Goal: Task Accomplishment & Management: Manage account settings

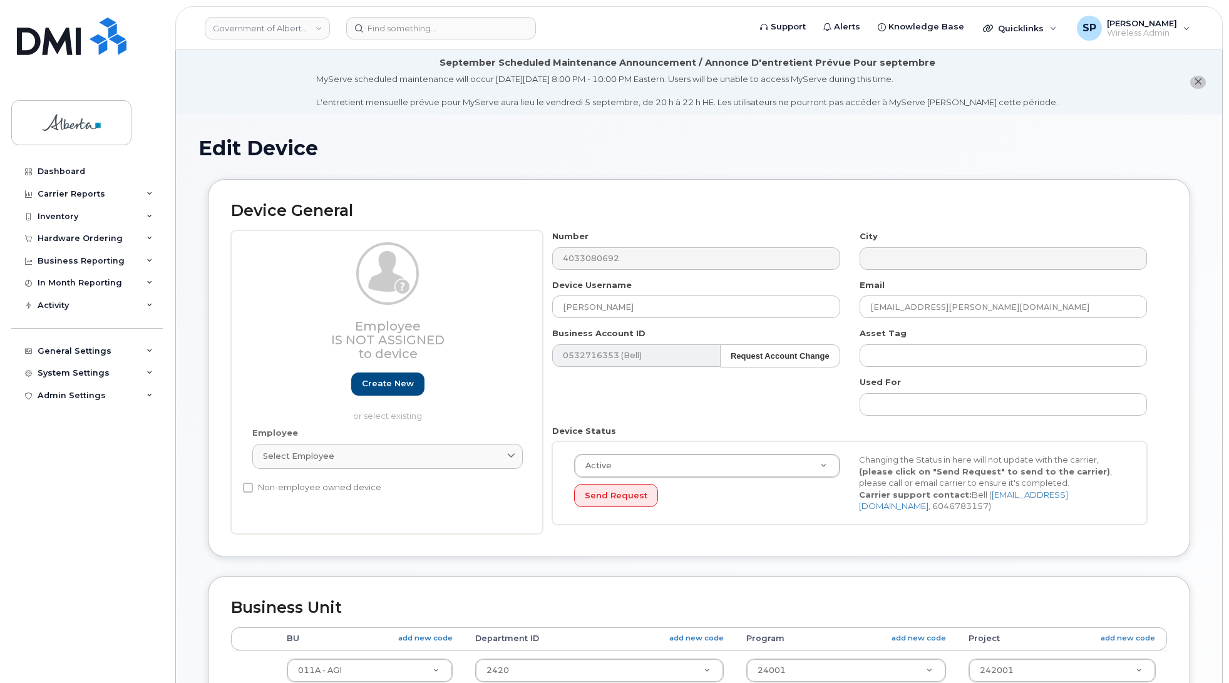
select select "4120336"
drag, startPoint x: 0, startPoint y: 0, endPoint x: 1104, endPoint y: 120, distance: 1110.5
click at [1104, 120] on div "Edit Device Device General Employee Is not assigned to device Create new or sel…" at bounding box center [699, 620] width 1046 height 1011
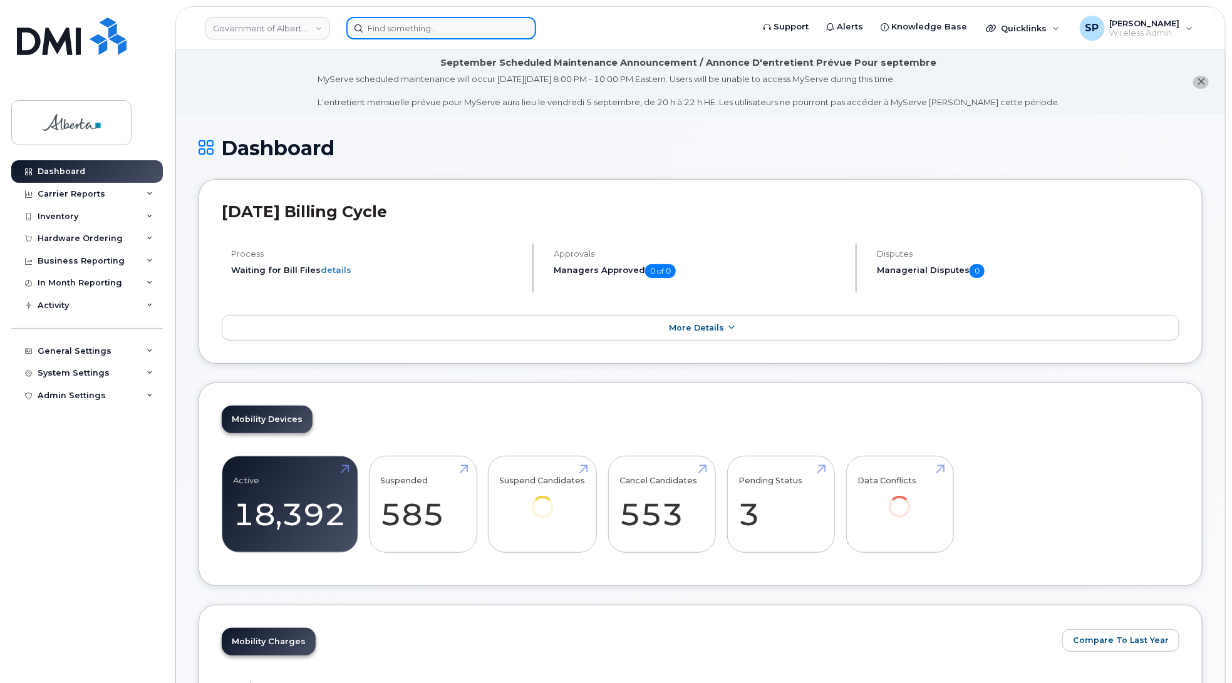
click at [401, 28] on input at bounding box center [441, 28] width 190 height 23
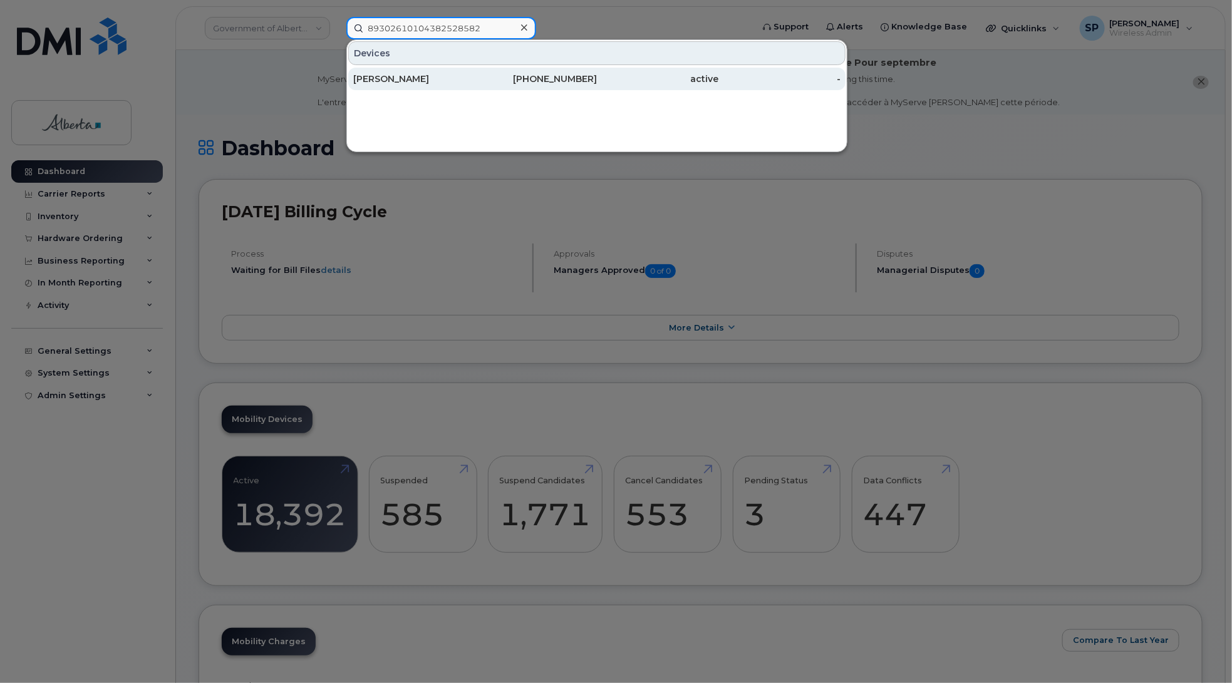
type input "89302610104382528582"
click at [406, 85] on div "Sherri Wilson" at bounding box center [414, 79] width 122 height 13
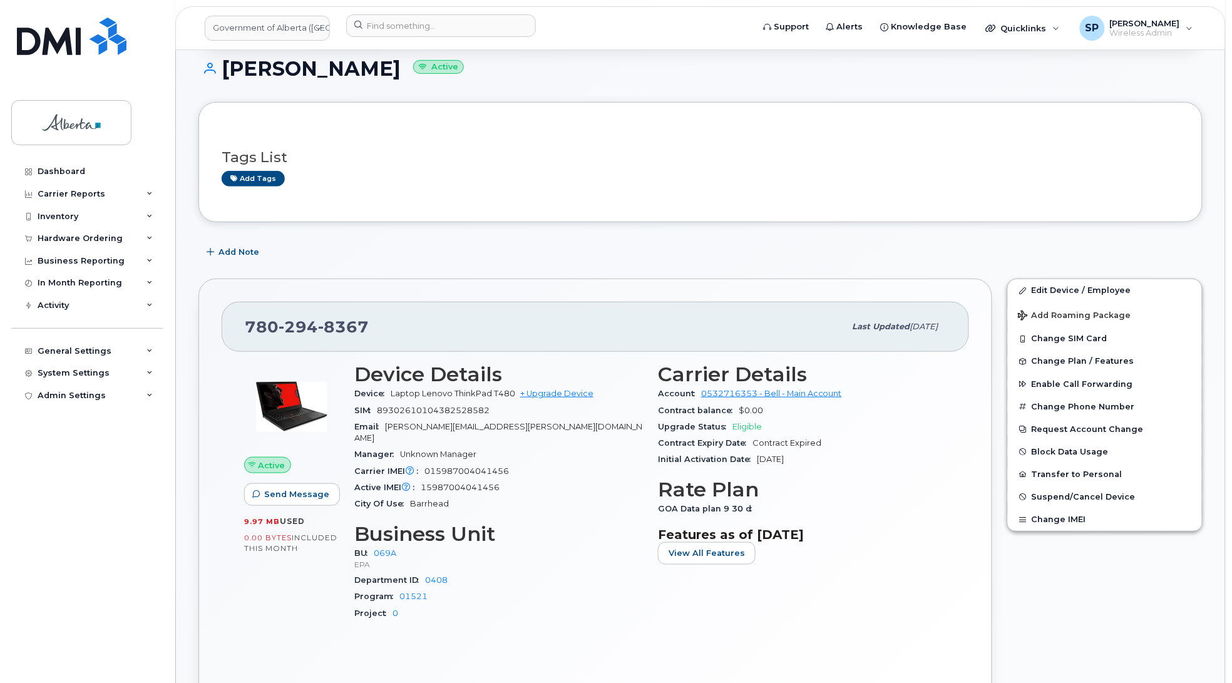
scroll to position [188, 0]
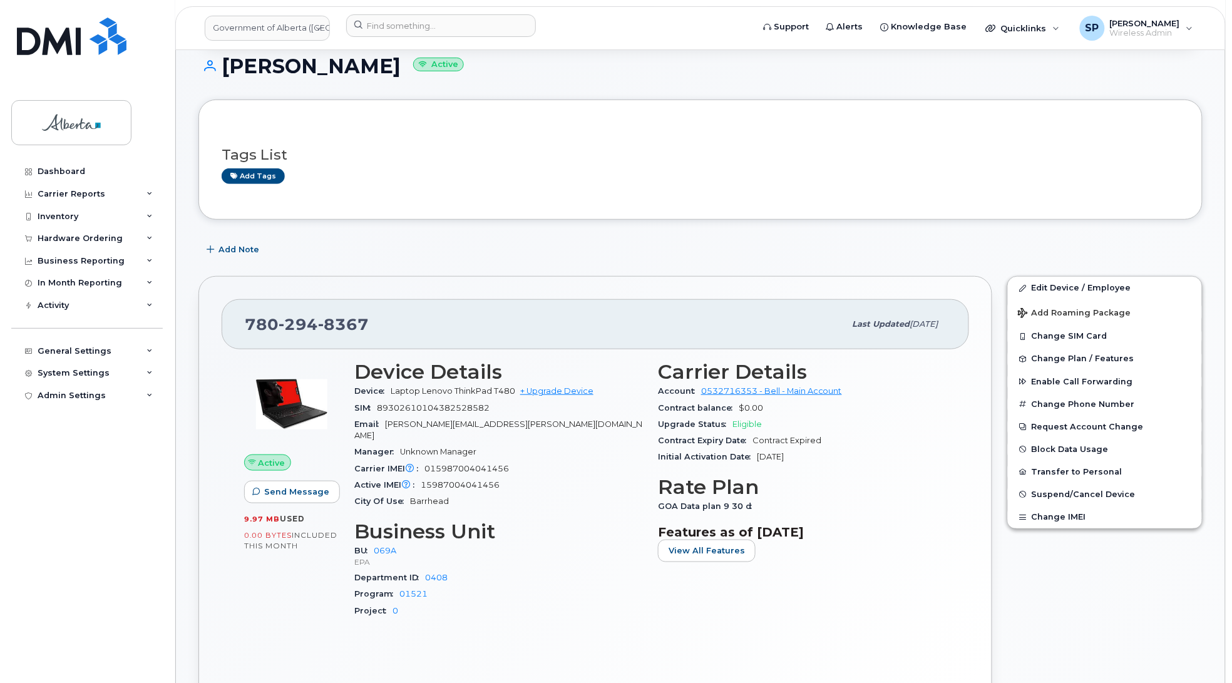
click at [984, 158] on h3 "Tags List" at bounding box center [701, 155] width 958 height 16
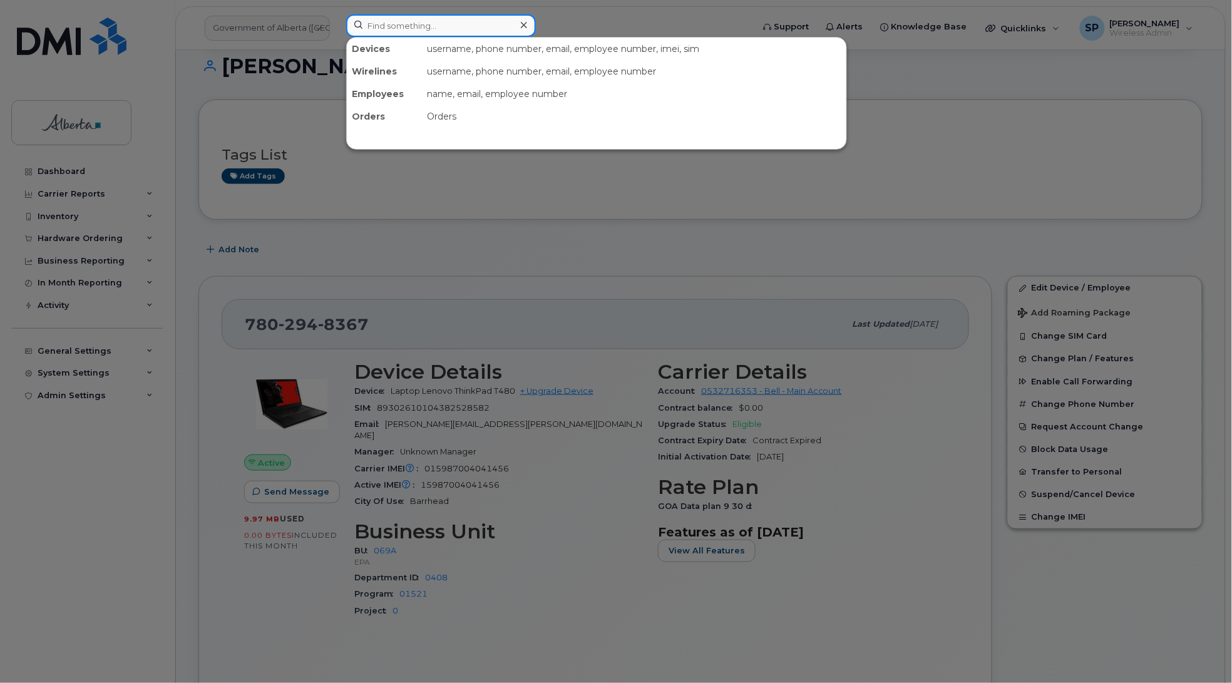
click at [381, 23] on input at bounding box center [441, 25] width 190 height 23
paste input "7808860974"
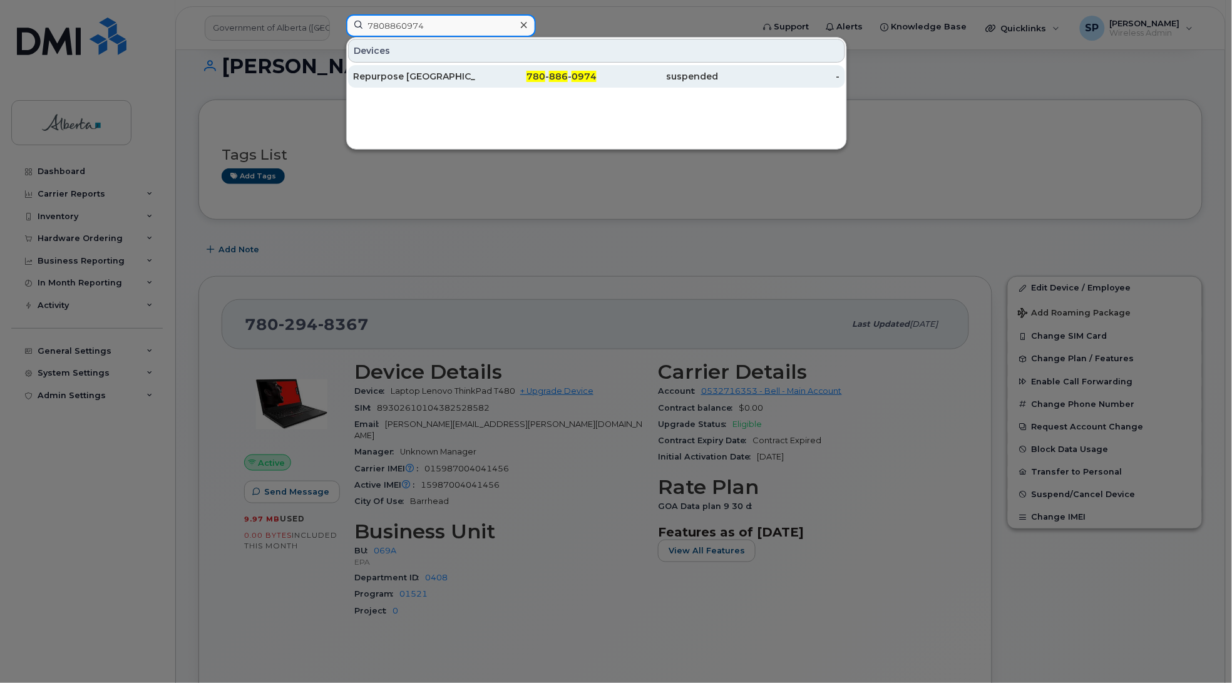
type input "7808860974"
click at [442, 83] on div "Repurpose Edmonton" at bounding box center [414, 76] width 122 height 13
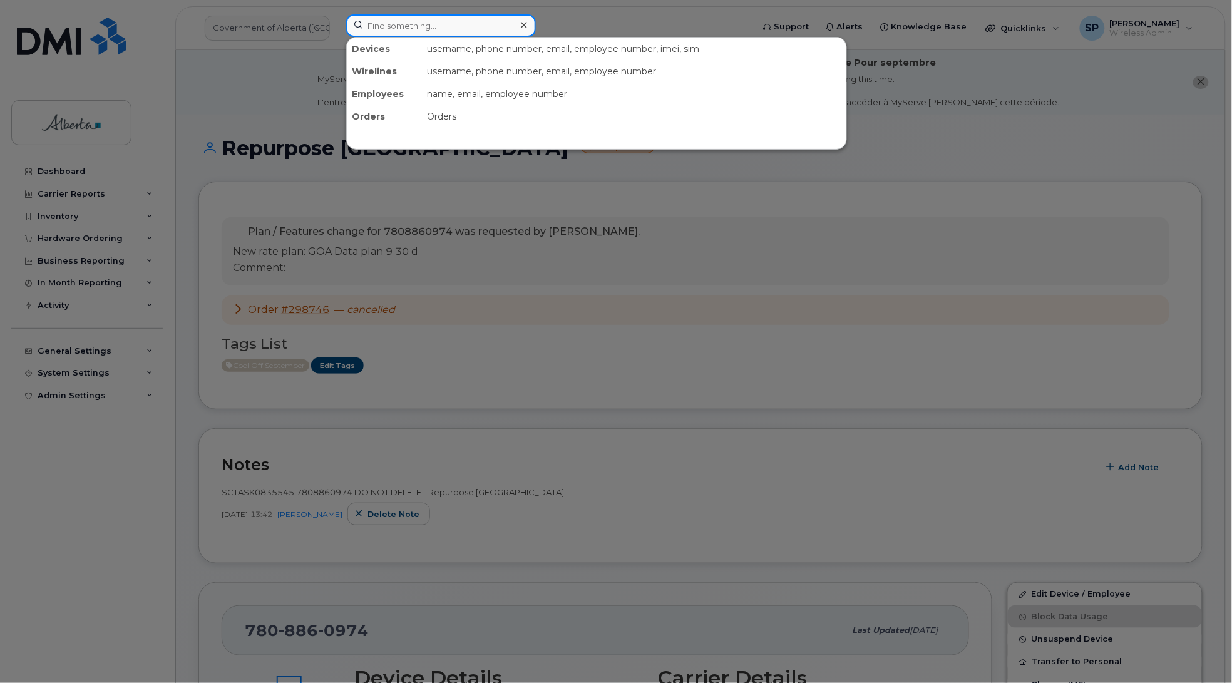
click at [386, 27] on input at bounding box center [441, 25] width 190 height 23
paste input "5879834169"
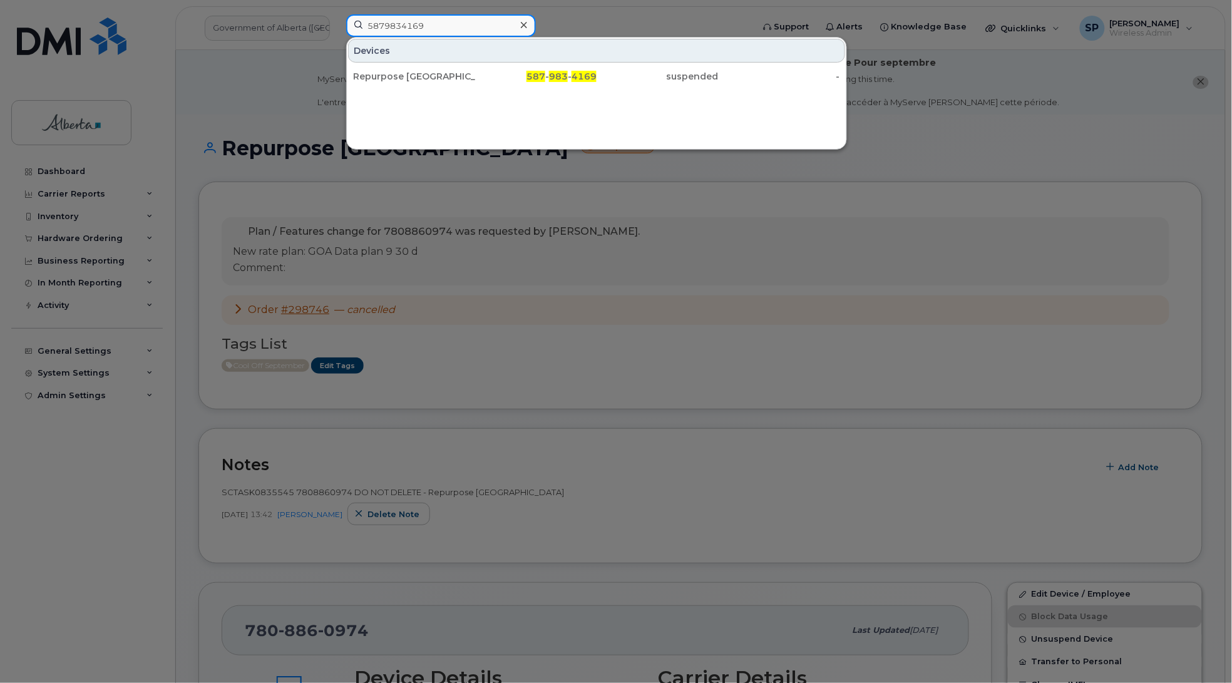
type input "5879834169"
click at [459, 263] on div at bounding box center [616, 341] width 1232 height 683
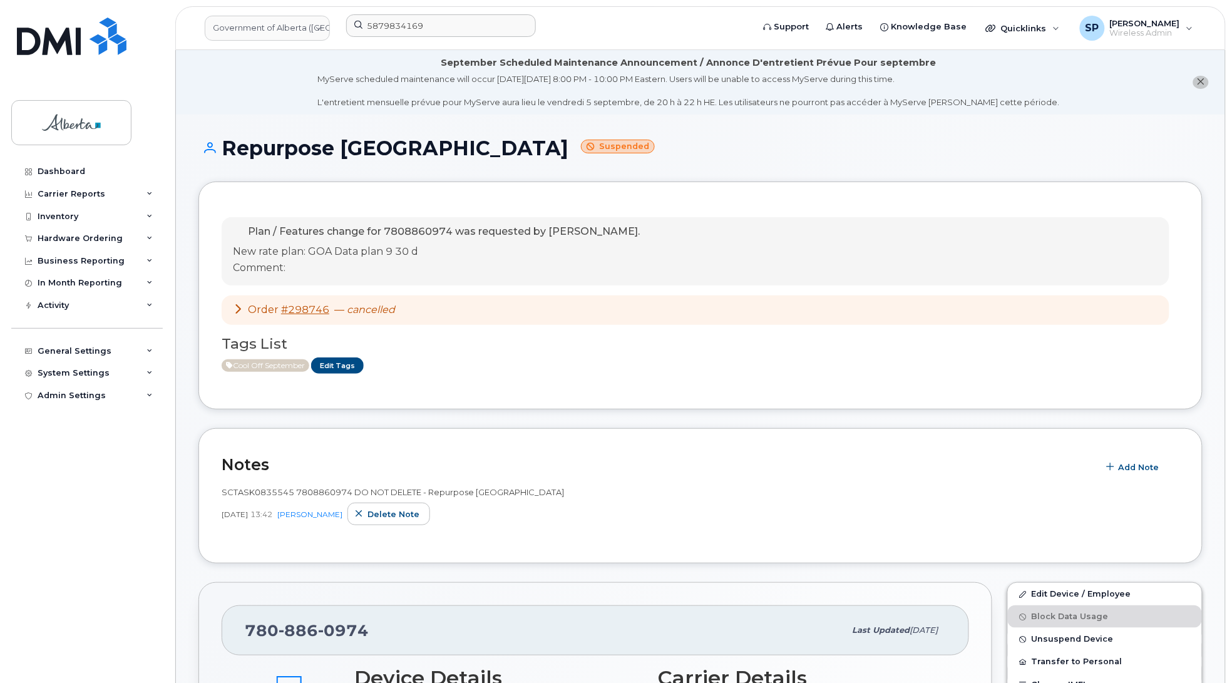
click at [488, 314] on div "Order #298746 — cancelled" at bounding box center [696, 310] width 948 height 29
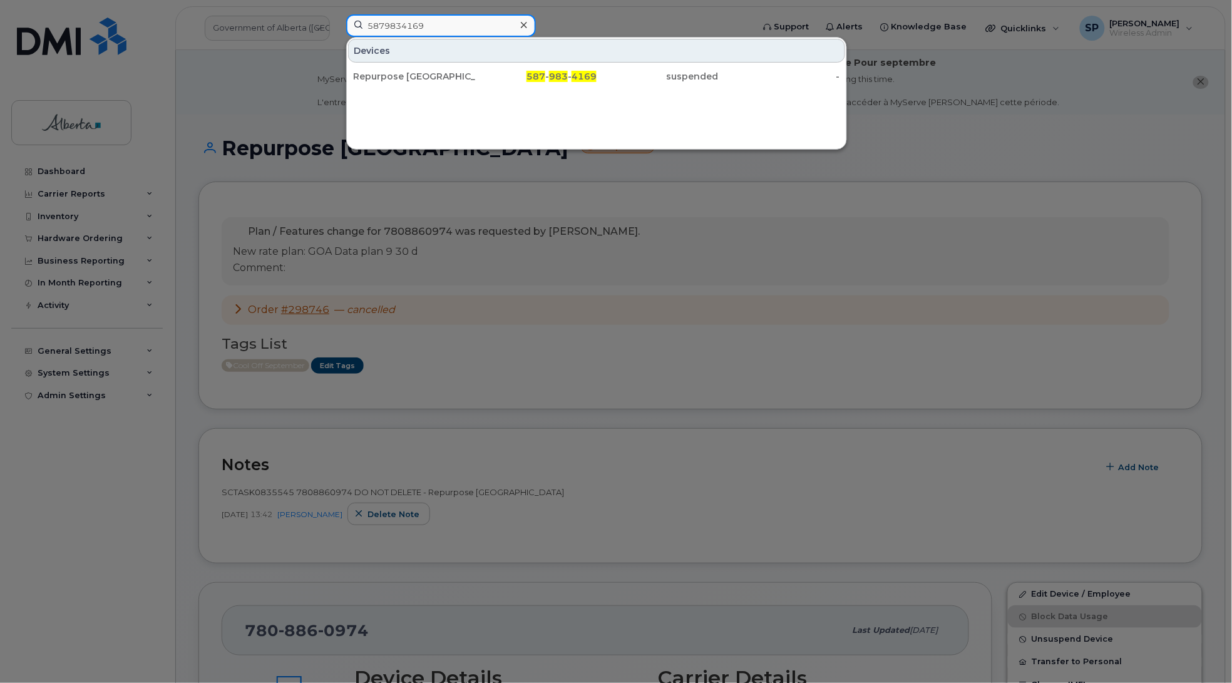
click at [437, 29] on input "5879834169" at bounding box center [441, 25] width 190 height 23
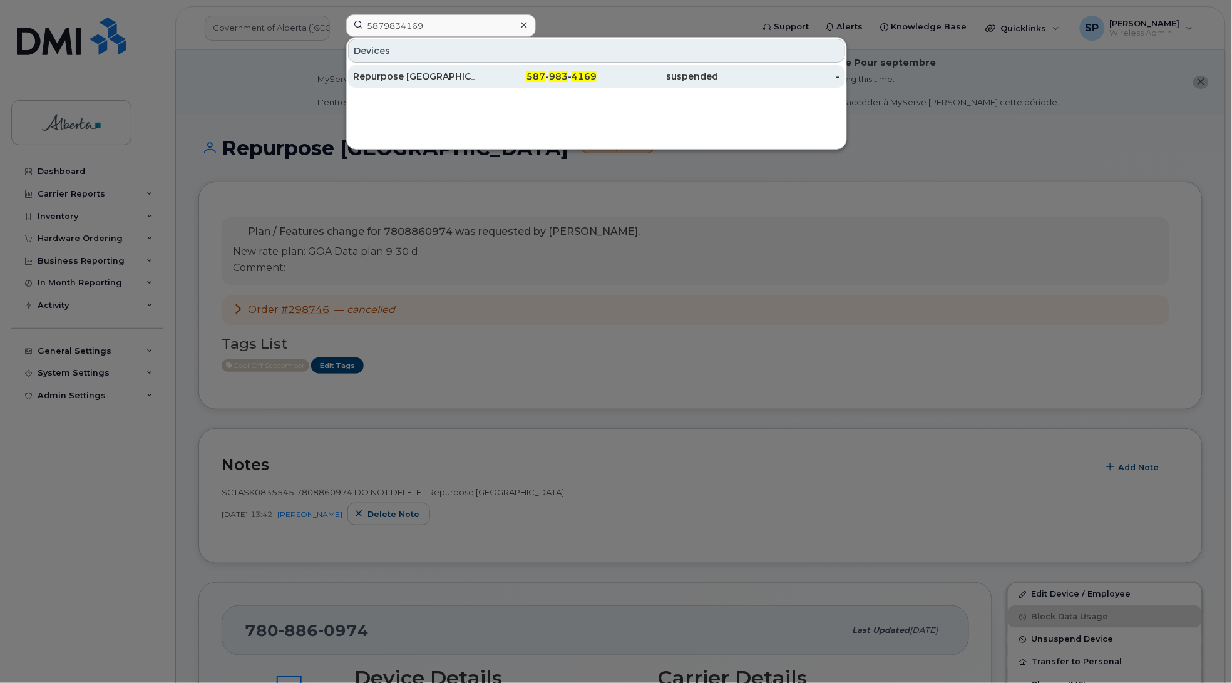
click at [548, 82] on div "587 - 983 - 4169" at bounding box center [536, 76] width 122 height 23
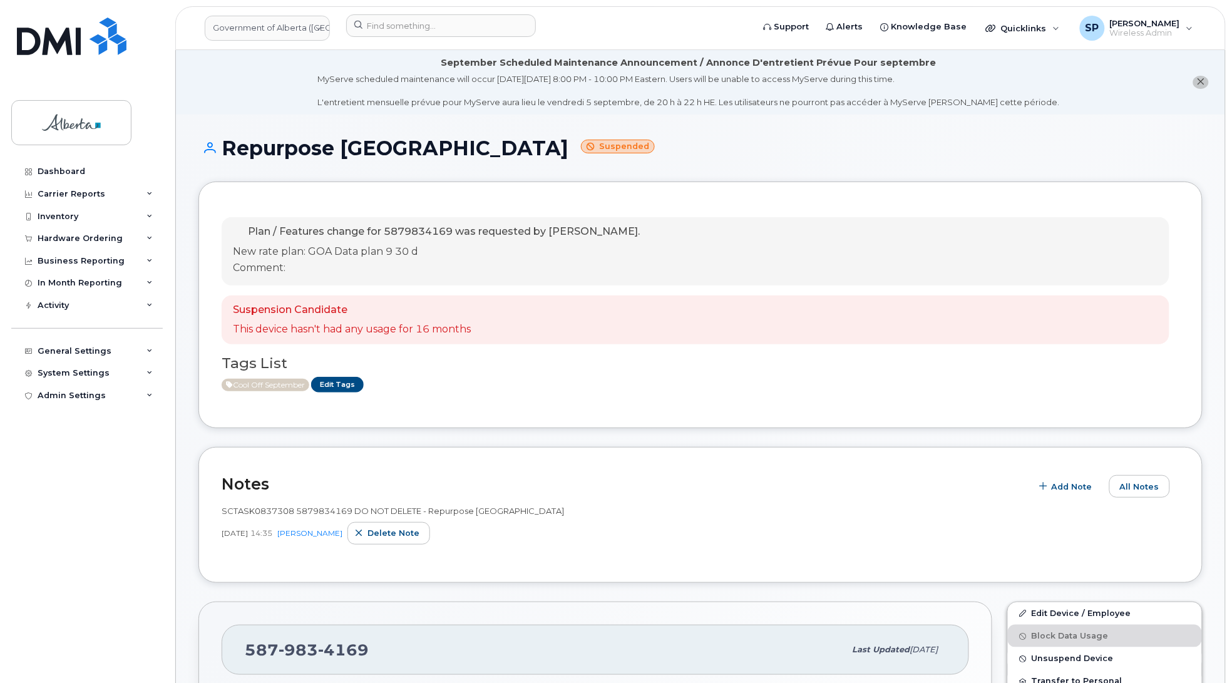
click at [58, 454] on div "Dashboard Carrier Reports Monthly Billing Data Daily Data Pooling Data Behavior…" at bounding box center [88, 412] width 155 height 504
click at [401, 19] on input at bounding box center [441, 25] width 190 height 23
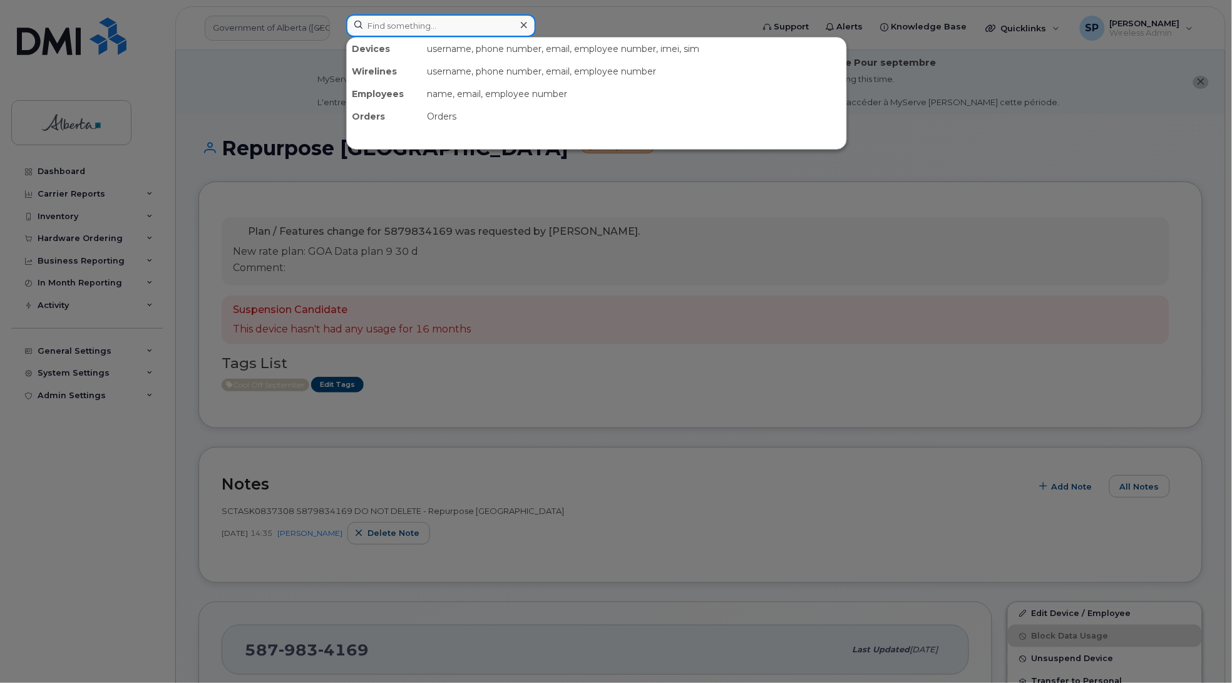
paste input "7806904768"
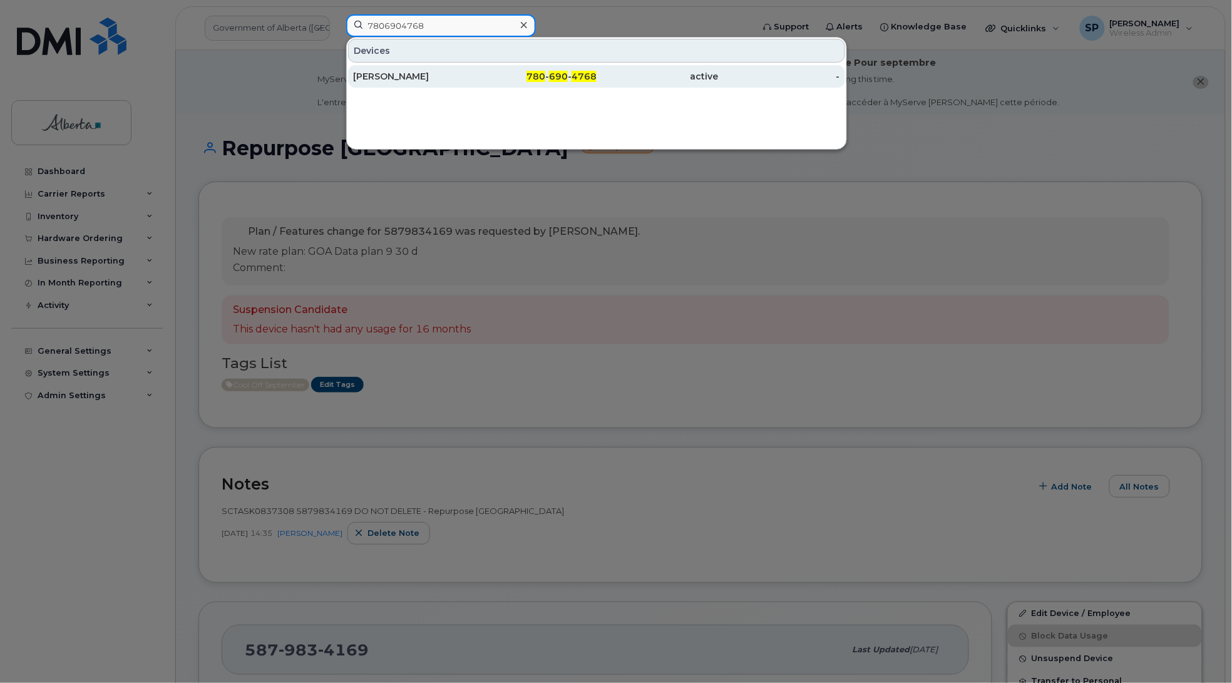
type input "7806904768"
click at [411, 78] on div "[PERSON_NAME]" at bounding box center [414, 76] width 122 height 13
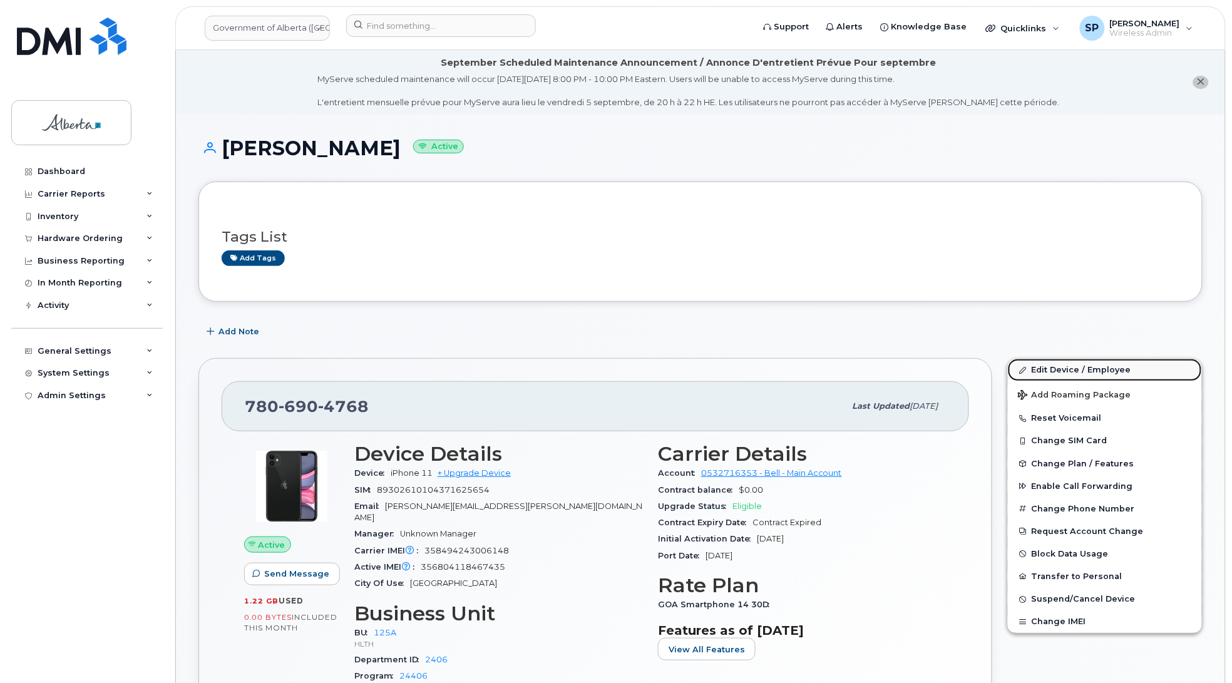
click at [1060, 368] on link "Edit Device / Employee" at bounding box center [1105, 370] width 194 height 23
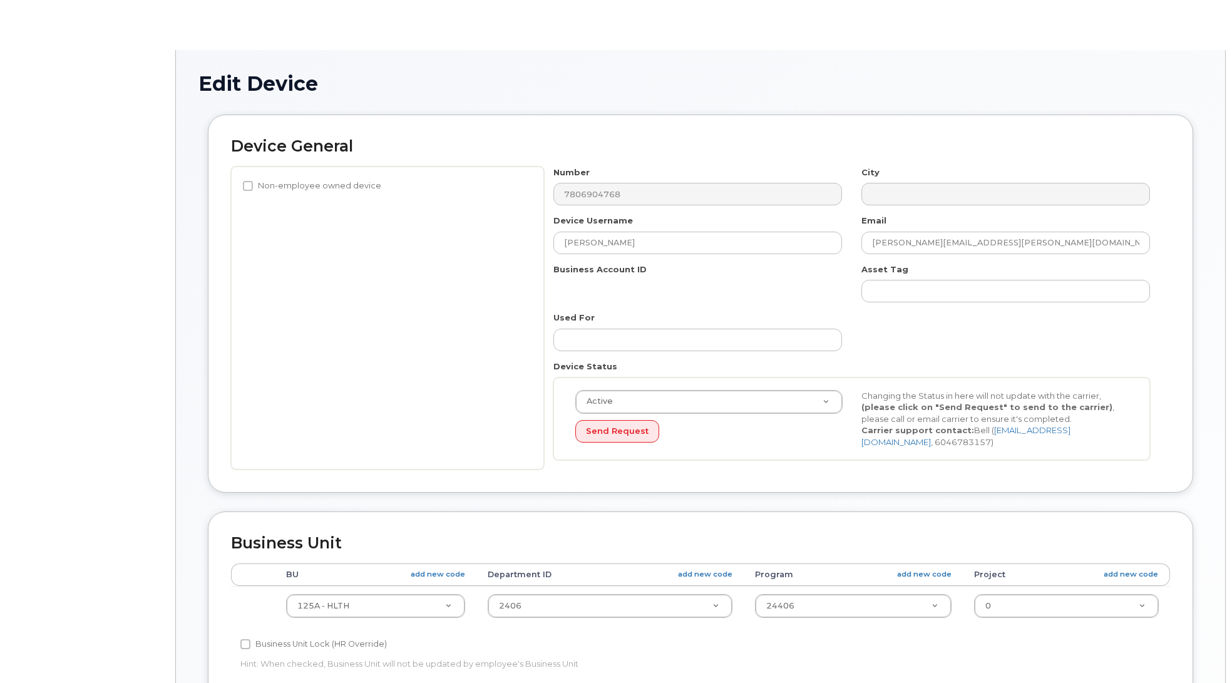
select select "4120335"
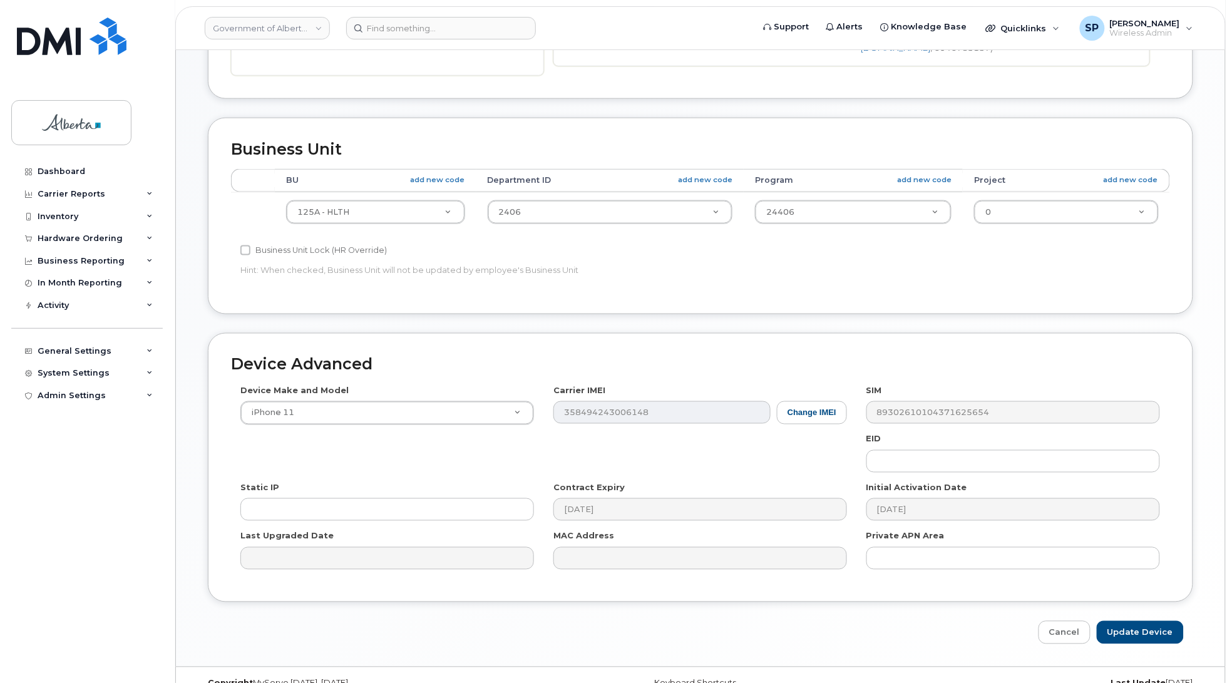
scroll to position [461, 0]
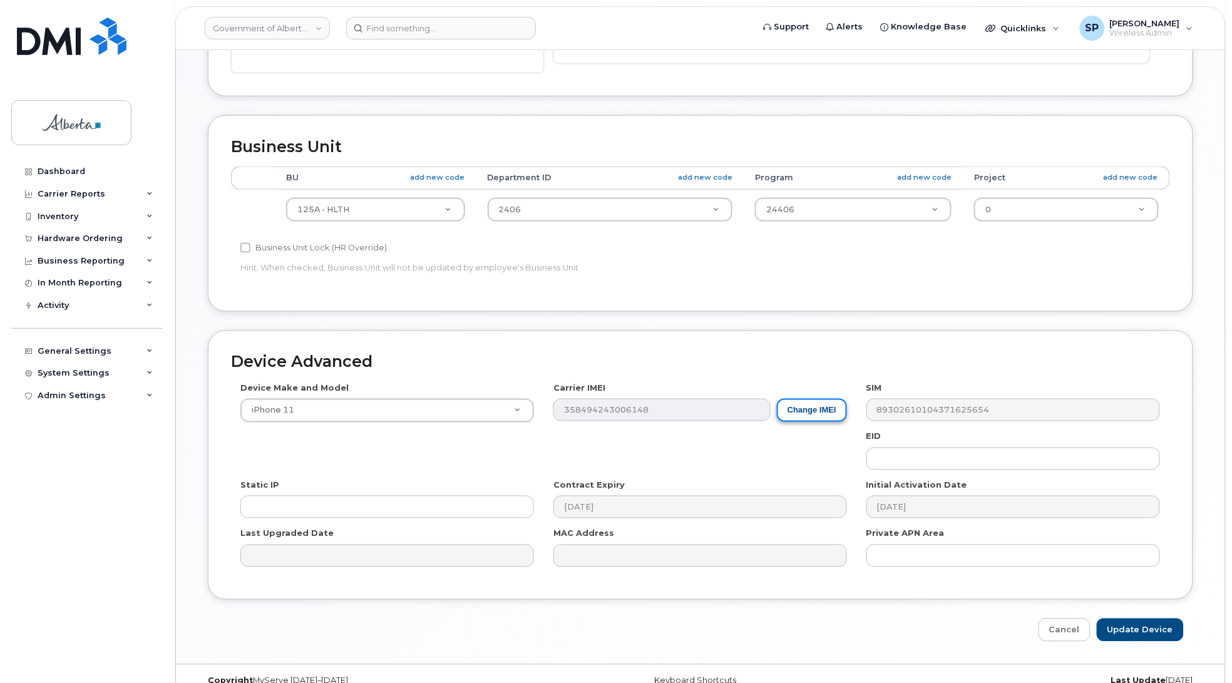
click at [833, 417] on button "Change IMEI" at bounding box center [812, 410] width 70 height 23
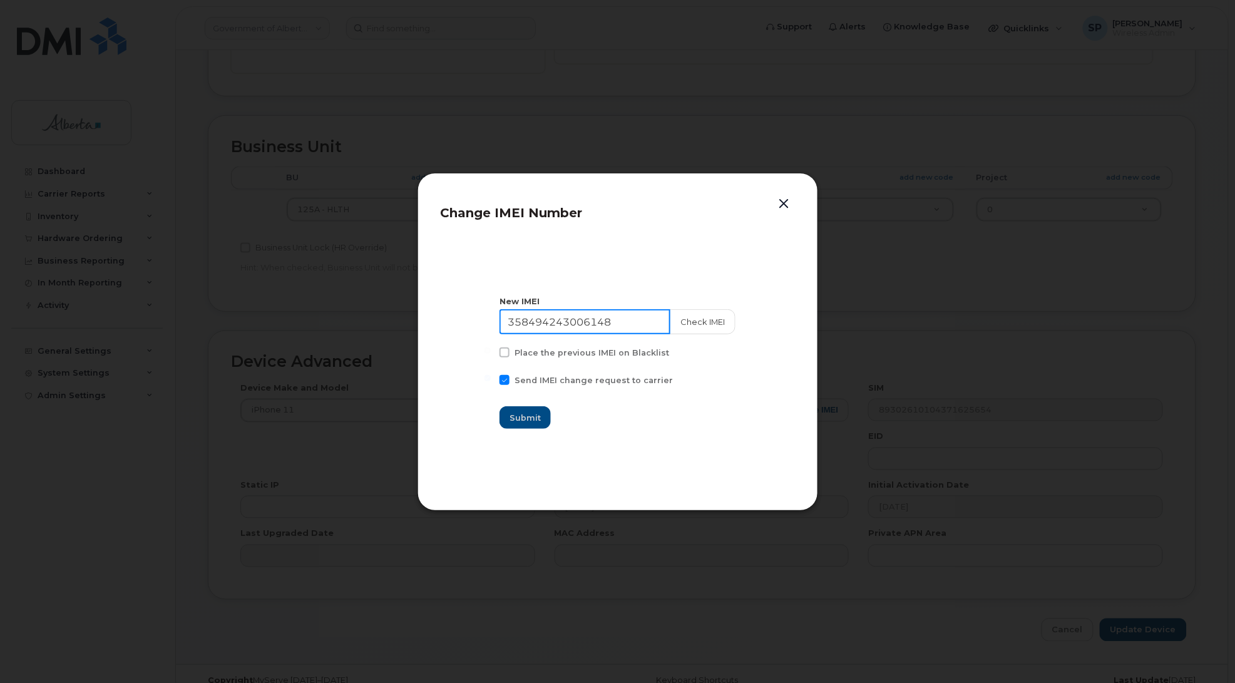
drag, startPoint x: 636, startPoint y: 313, endPoint x: 399, endPoint y: 337, distance: 238.5
click at [399, 337] on div "Change IMEI Number New IMEI 358494243006148 Check IMEI Place the previous IMEI …" at bounding box center [617, 341] width 1235 height 683
paste input "6804118467435"
click at [704, 315] on button "Check IMEI" at bounding box center [702, 321] width 66 height 25
click at [639, 317] on input "356804118467435" at bounding box center [585, 321] width 171 height 25
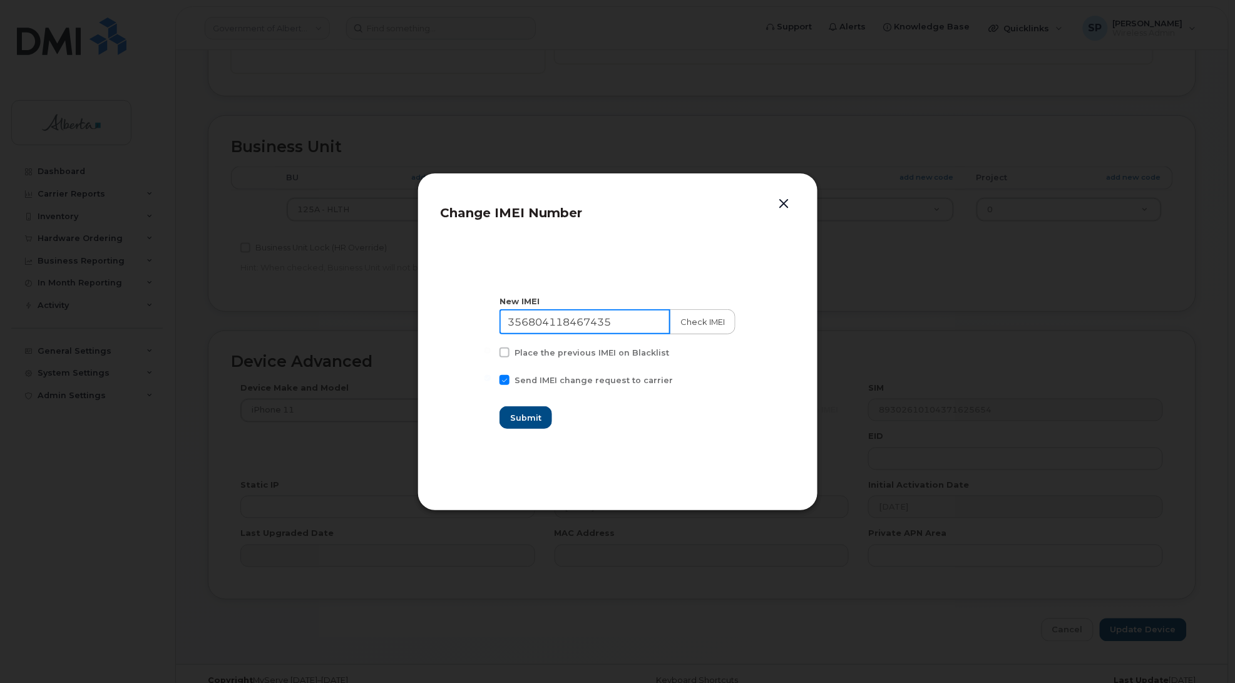
type input "356804118467435"
click at [699, 321] on button "Check IMEI" at bounding box center [702, 321] width 66 height 25
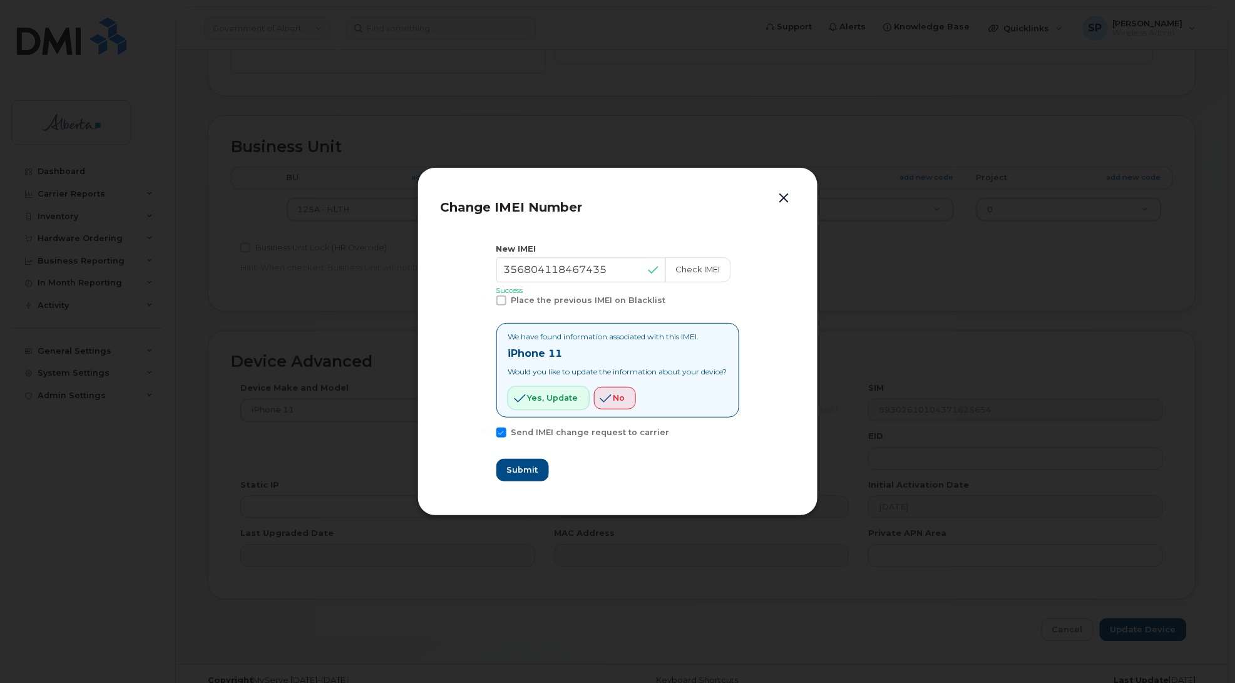
click at [548, 398] on span "Yes, update" at bounding box center [553, 398] width 51 height 12
click at [521, 467] on span "Submit" at bounding box center [522, 470] width 31 height 12
type input "356804118467435"
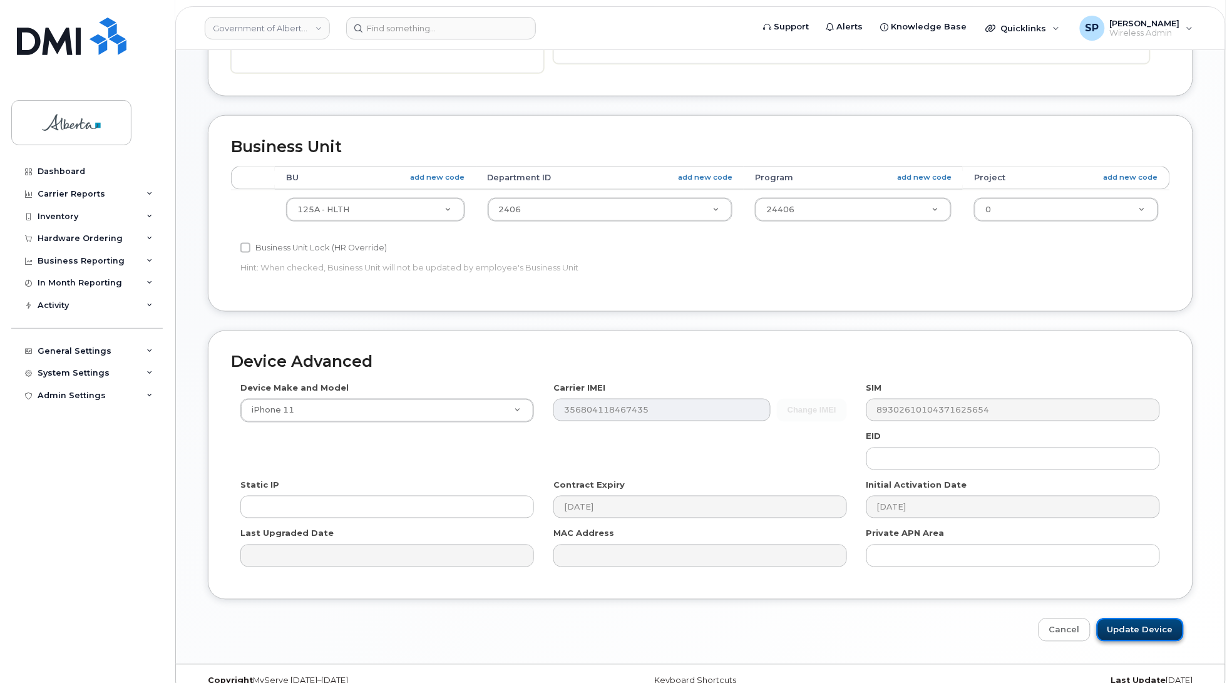
click at [1143, 630] on input "Update Device" at bounding box center [1140, 630] width 87 height 23
type input "Saving..."
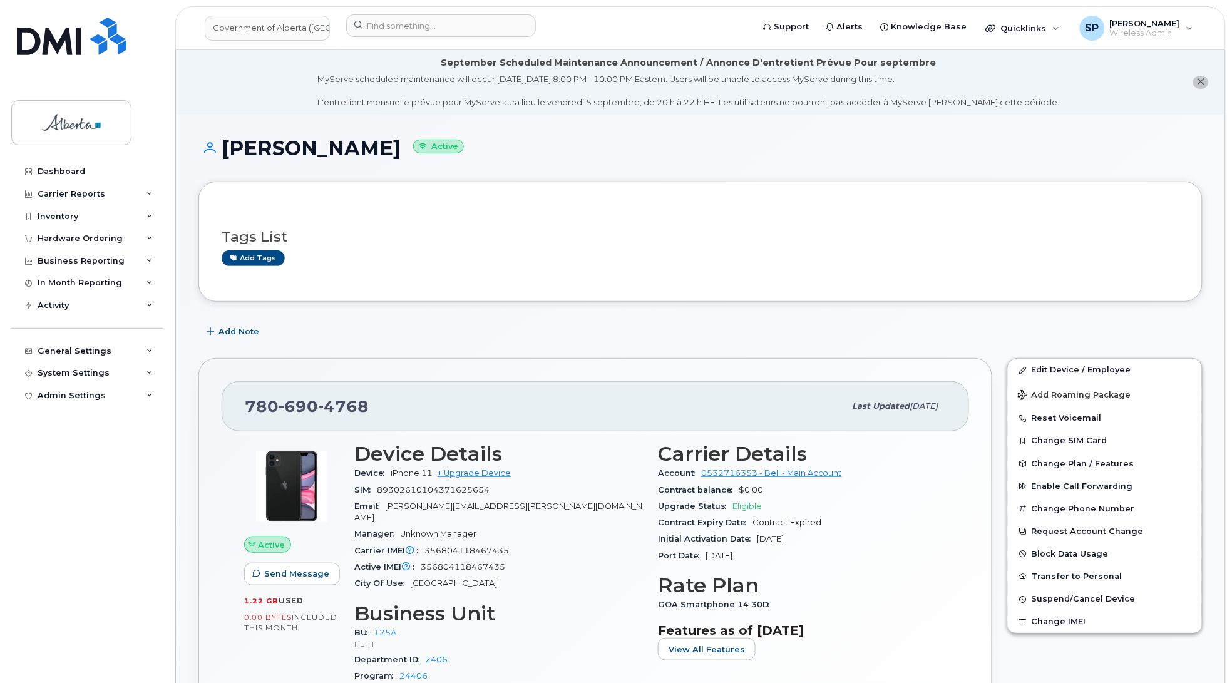
click at [116, 550] on div "Dashboard Carrier Reports Monthly Billing Data Daily Data Pooling Data Behavior…" at bounding box center [88, 412] width 155 height 504
click at [1045, 367] on link "Edit Device / Employee" at bounding box center [1105, 370] width 194 height 23
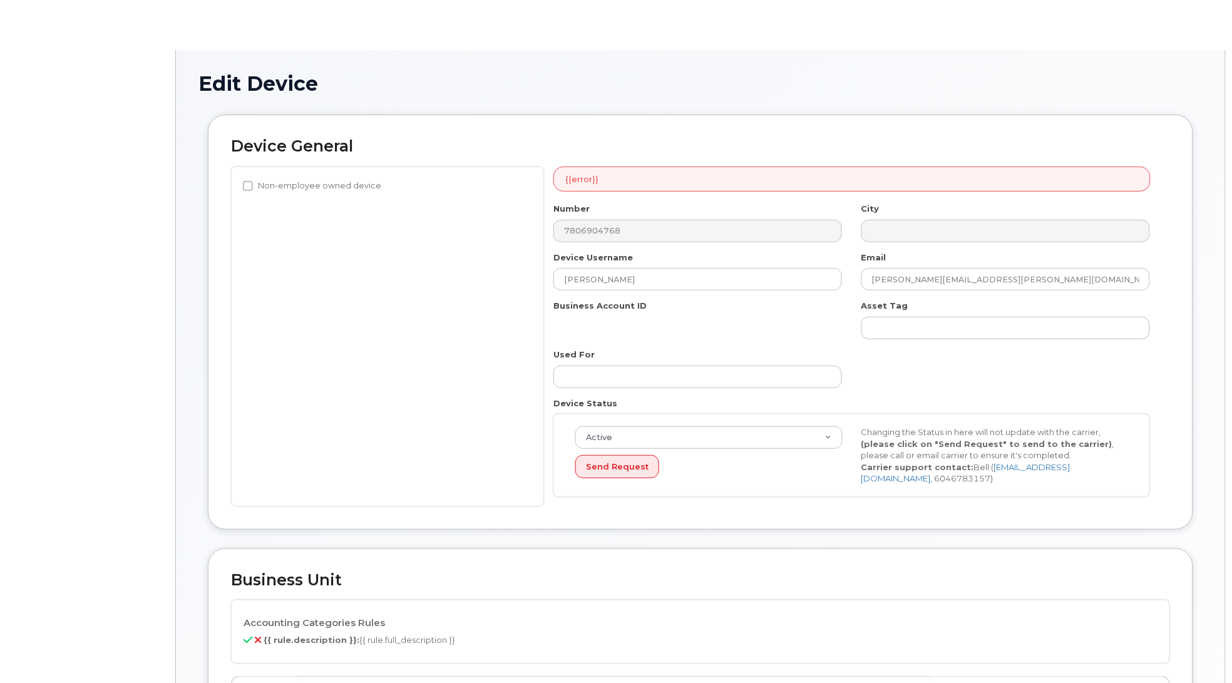
select select "4120335"
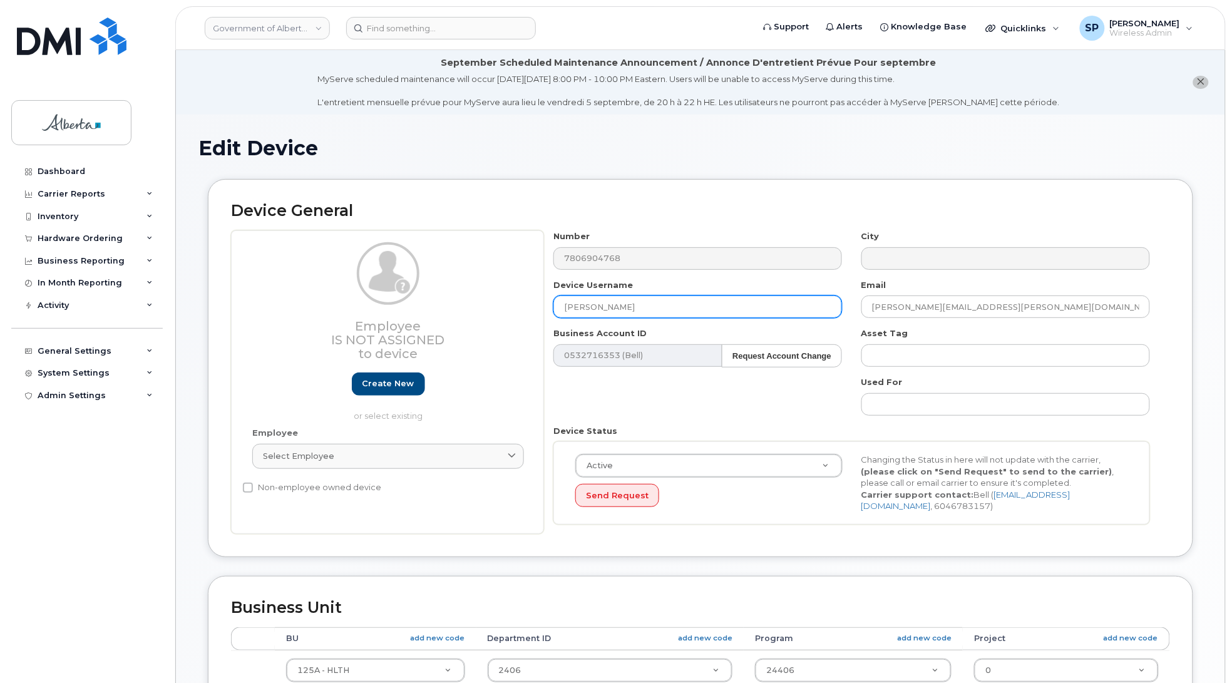
drag, startPoint x: 642, startPoint y: 302, endPoint x: 480, endPoint y: 311, distance: 161.8
click at [480, 311] on div "Employee Is not assigned to device Create new or select existing Employee Selec…" at bounding box center [700, 382] width 939 height 304
type input "Repurpose Edmonton"
drag, startPoint x: 986, startPoint y: 304, endPoint x: 800, endPoint y: 312, distance: 186.2
click at [800, 312] on div "Number 7806904768 City Device Username Repurpose Edmonton Email chris.s.nickers…" at bounding box center [852, 382] width 616 height 304
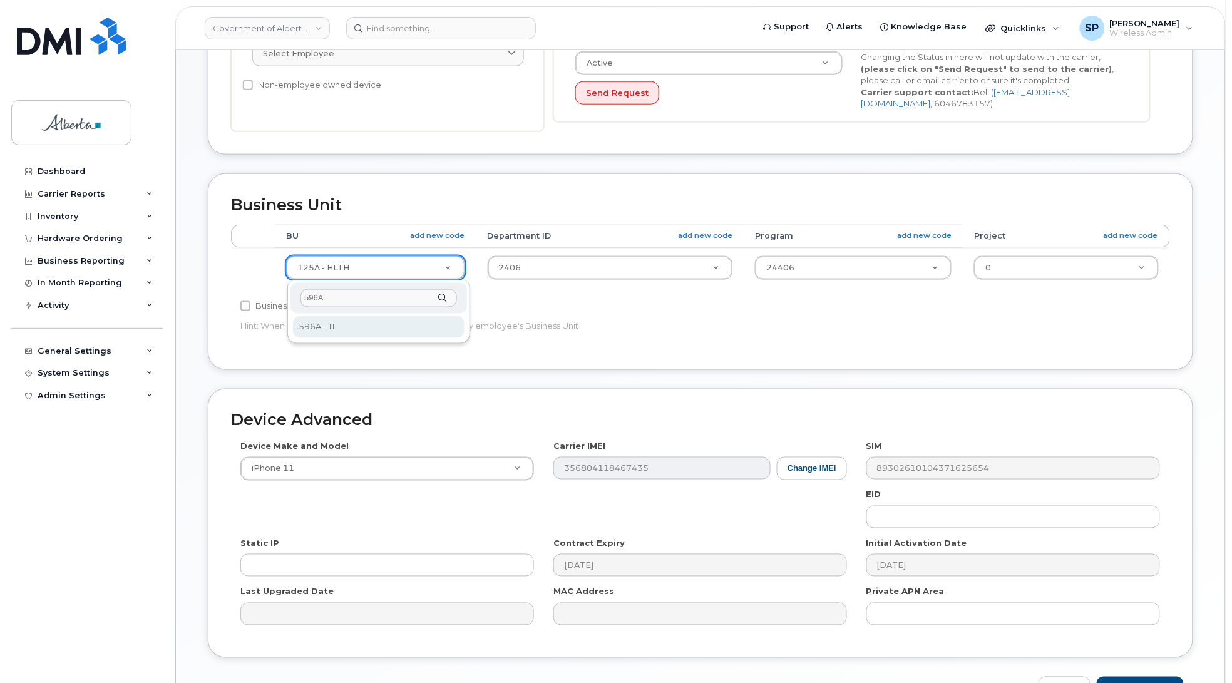
type input "596A"
select select "4797729"
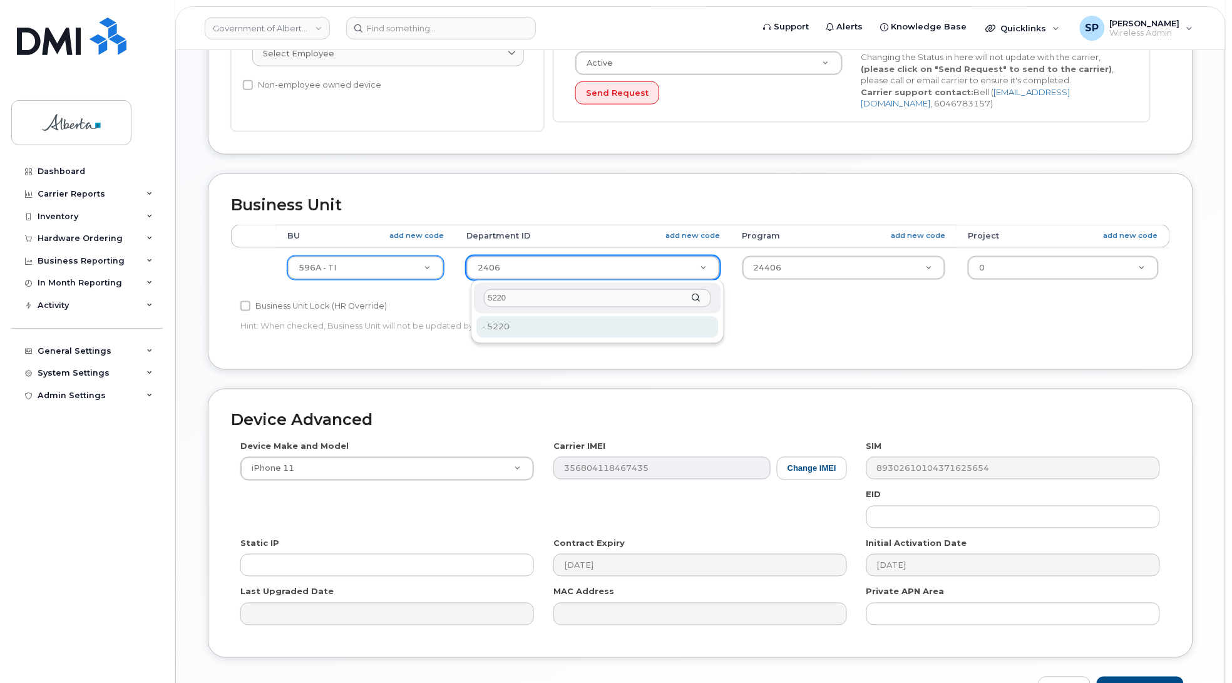
type input "5220"
type input "4802987"
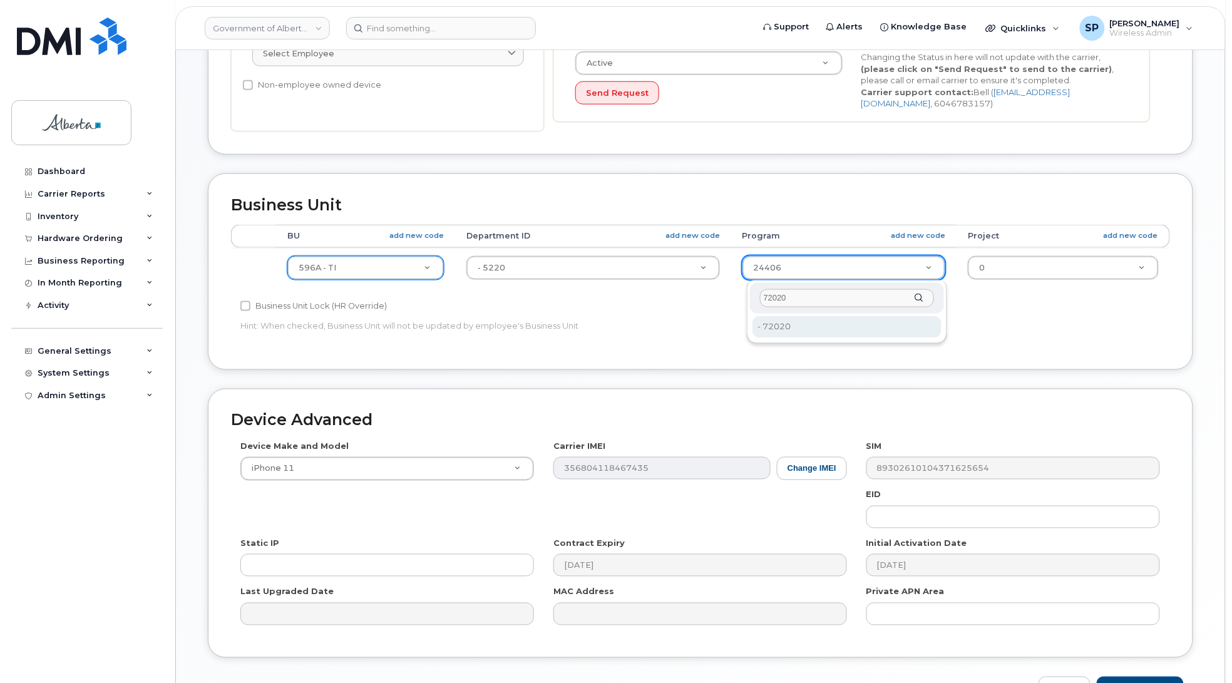
click at [787, 302] on input "72020" at bounding box center [847, 298] width 174 height 18
type input "72020"
drag, startPoint x: 793, startPoint y: 326, endPoint x: 859, endPoint y: 313, distance: 67.7
type input "4803008"
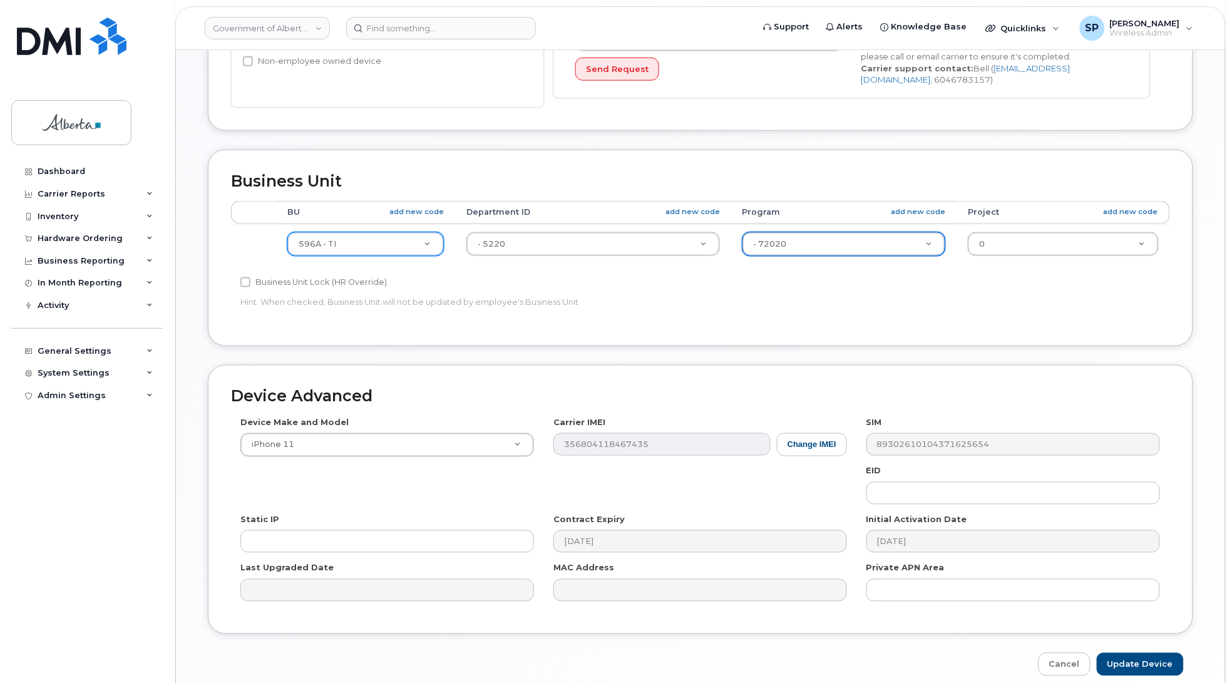
scroll to position [484, 0]
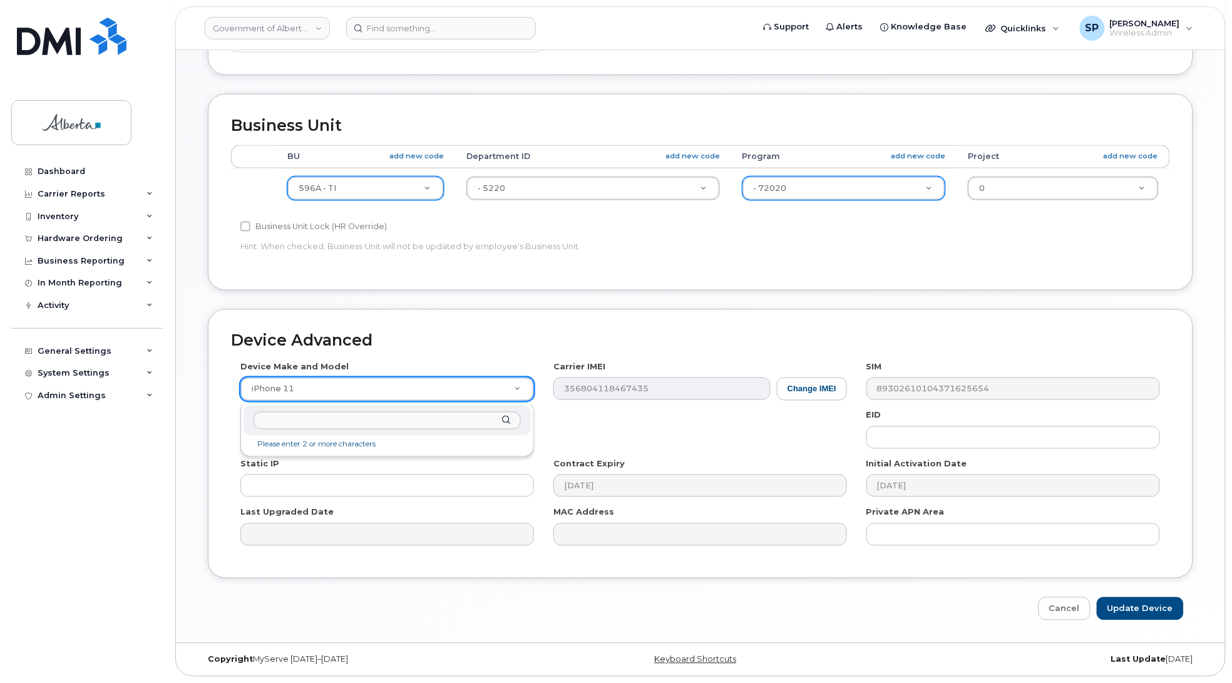
drag, startPoint x: 321, startPoint y: 393, endPoint x: 330, endPoint y: 391, distance: 8.9
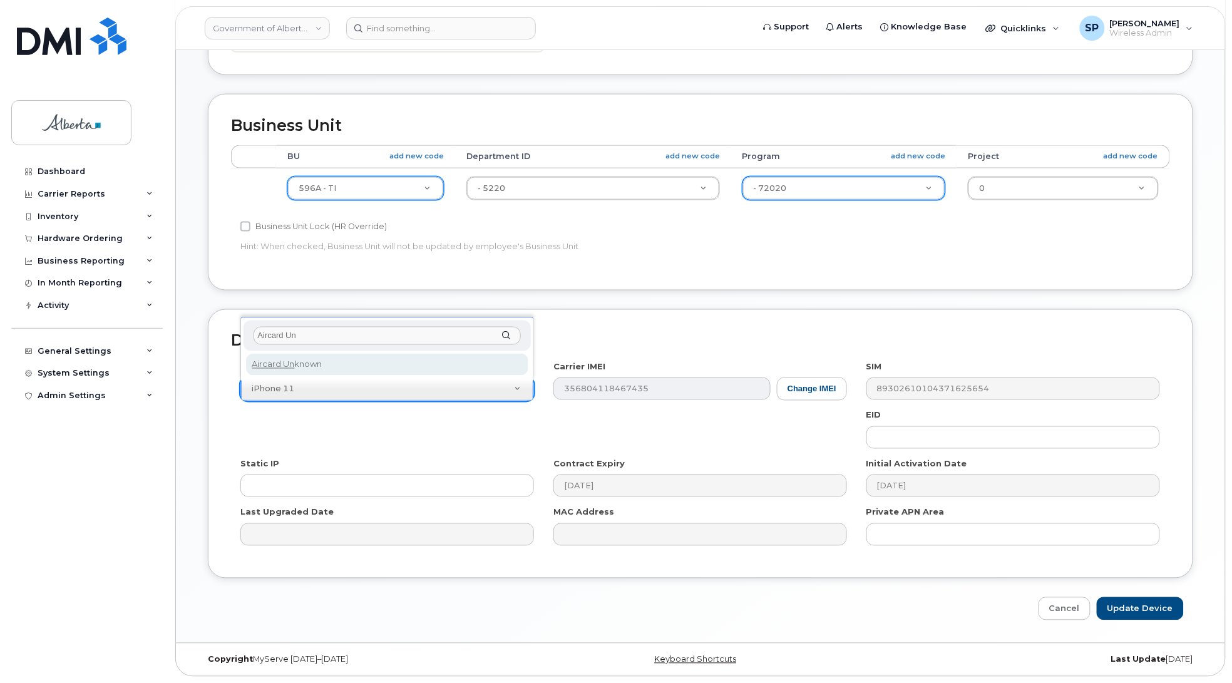
type input "Aircard Un"
select select "971"
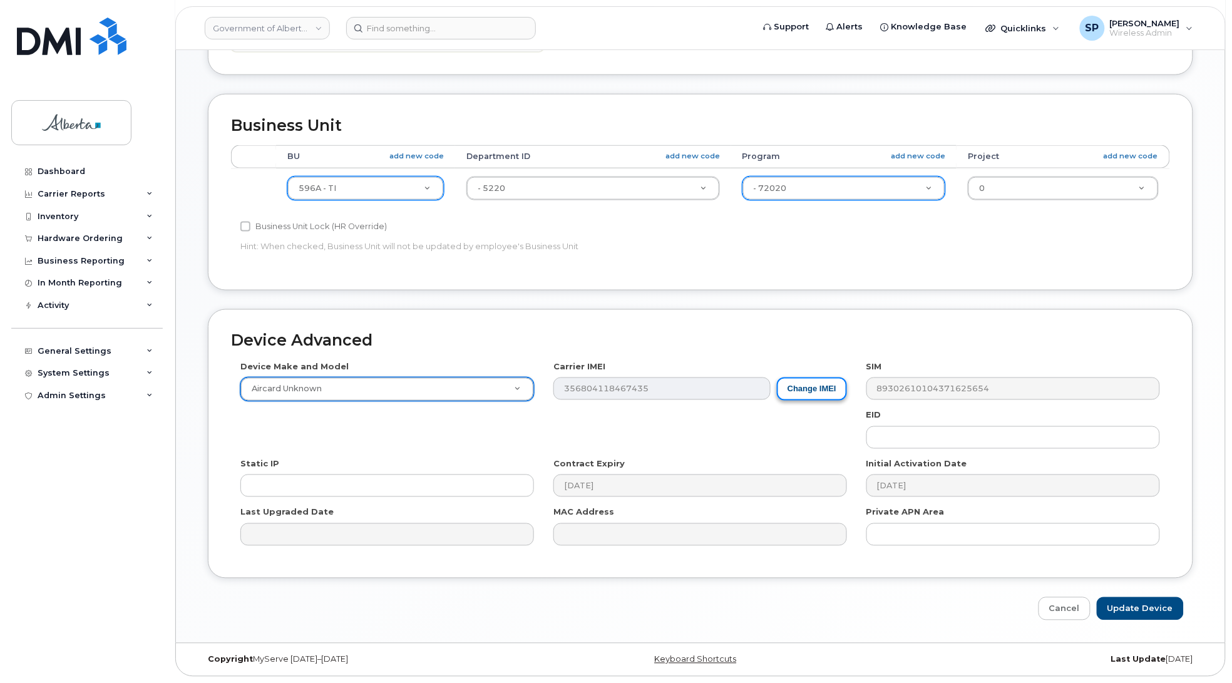
click at [809, 379] on button "Change IMEI" at bounding box center [812, 389] width 70 height 23
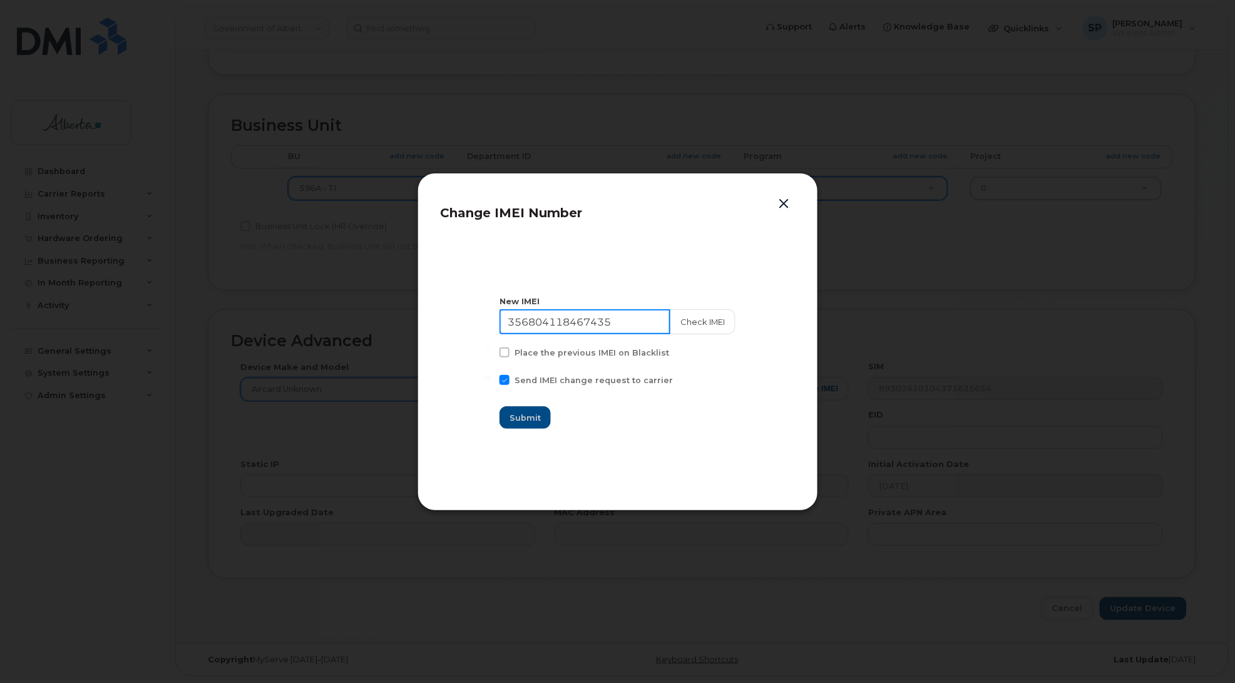
drag, startPoint x: 630, startPoint y: 324, endPoint x: 455, endPoint y: 336, distance: 175.2
click at [455, 336] on section "New IMEI 356804118467435 Check IMEI Place the previous IMEI on Blacklist Send I…" at bounding box center [618, 362] width 354 height 250
type input "11111111111111"
click at [542, 415] on span "Submit" at bounding box center [525, 418] width 31 height 12
type input "11111111111111"
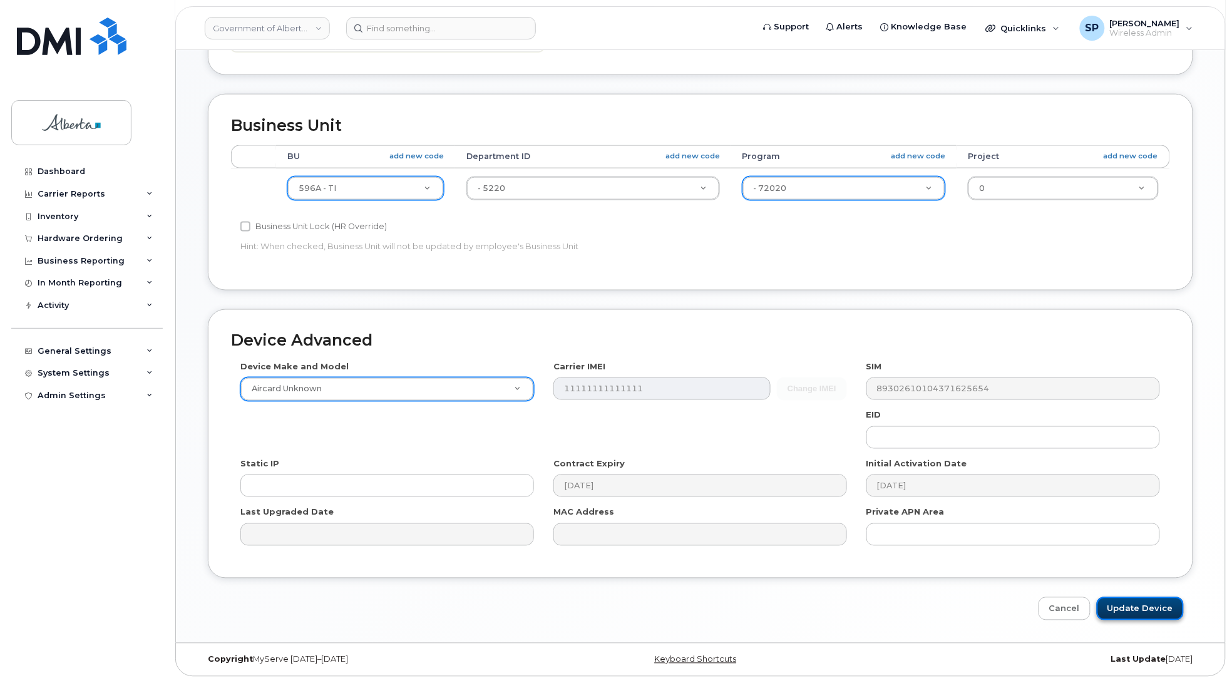
click at [1152, 611] on input "Update Device" at bounding box center [1140, 608] width 87 height 23
type input "Saving..."
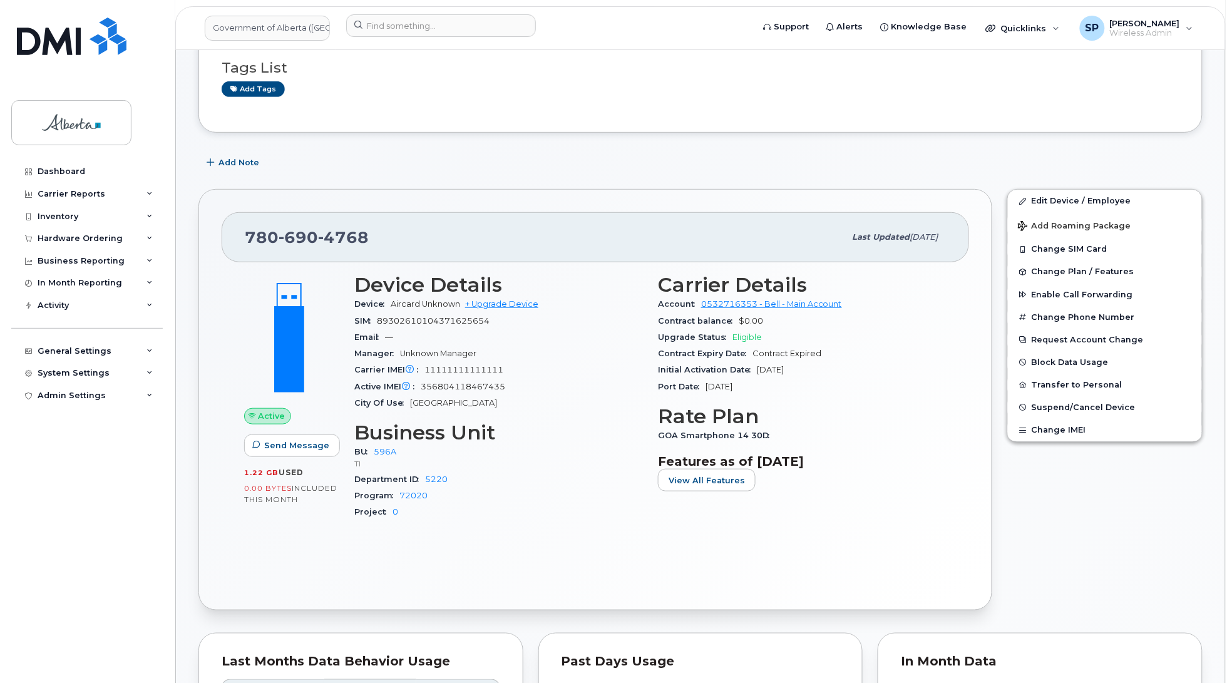
scroll to position [148, 0]
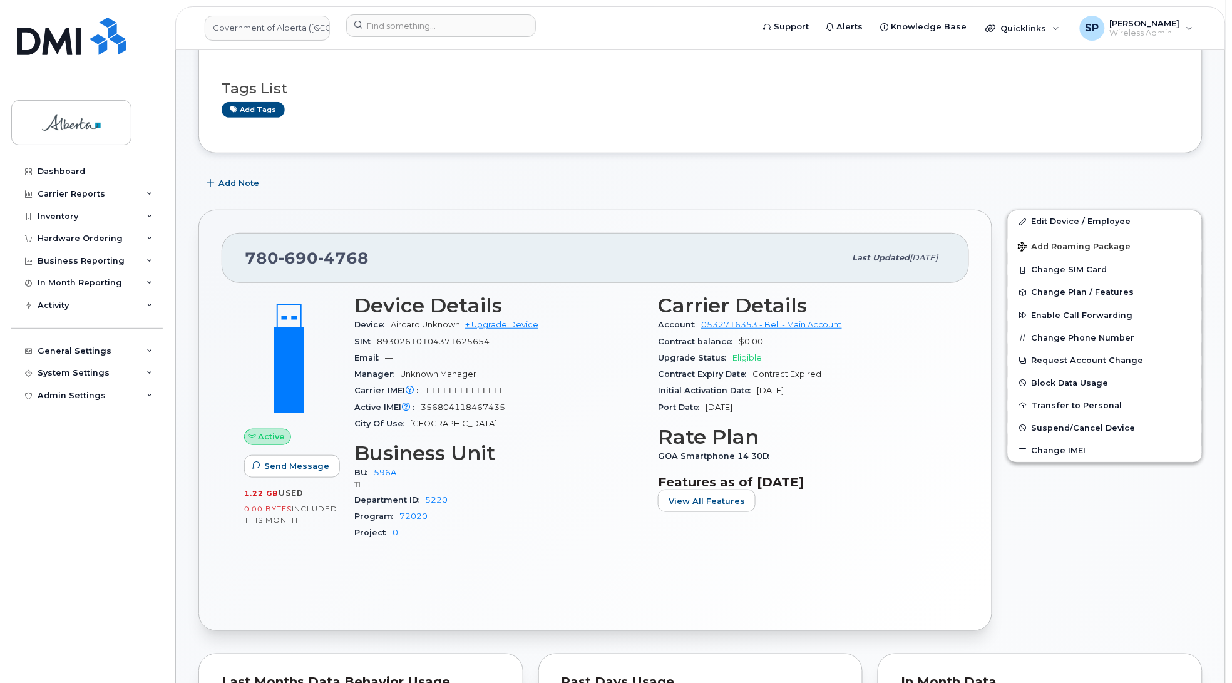
click at [27, 493] on div "Dashboard Carrier Reports Monthly Billing Data Daily Data Pooling Data Behavior…" at bounding box center [88, 412] width 155 height 504
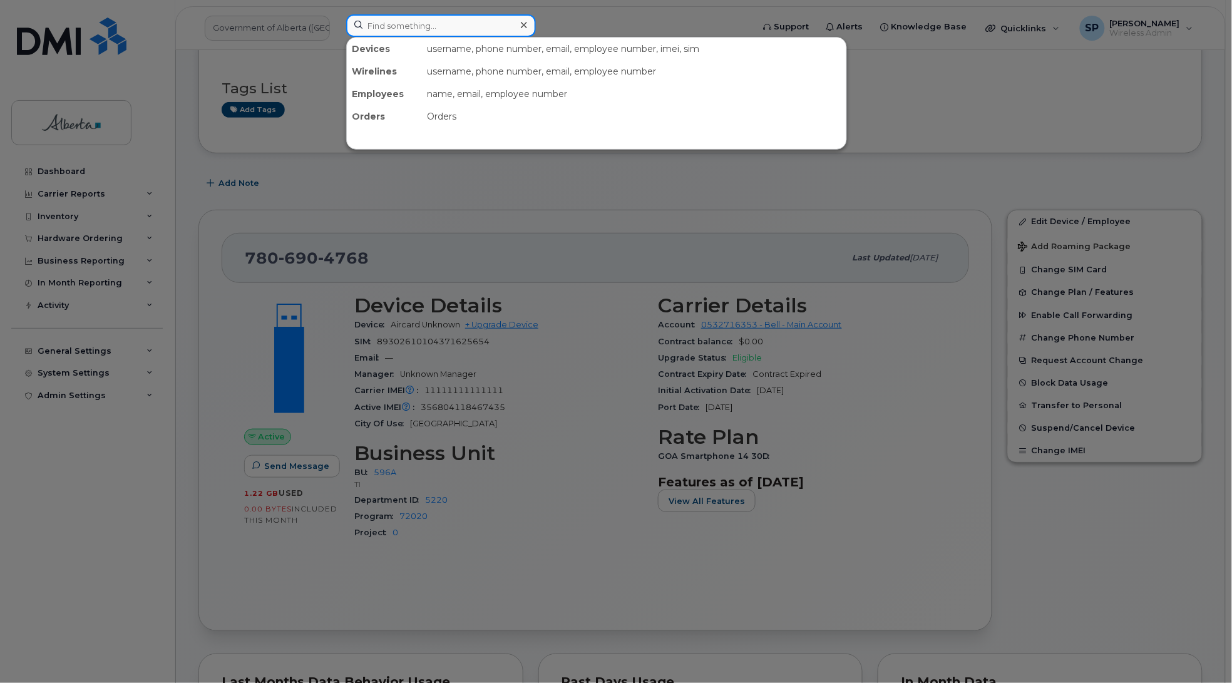
click at [460, 19] on input at bounding box center [441, 25] width 190 height 23
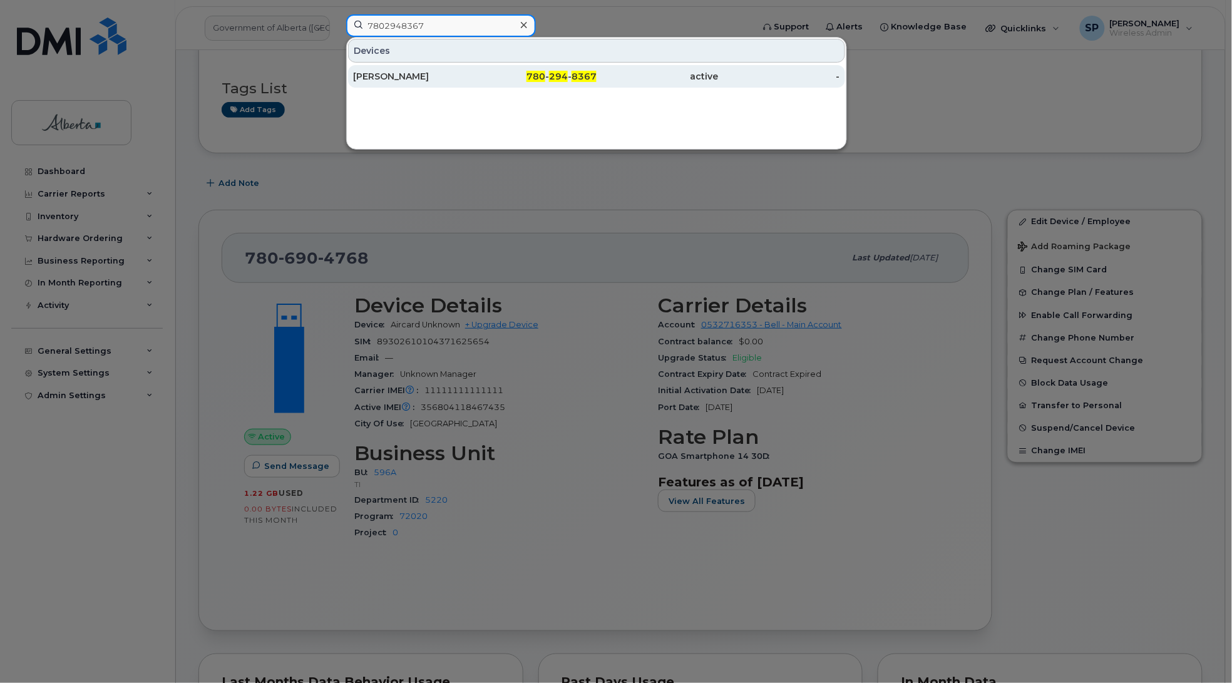
type input "7802948367"
click at [412, 78] on div "[PERSON_NAME]" at bounding box center [414, 76] width 122 height 13
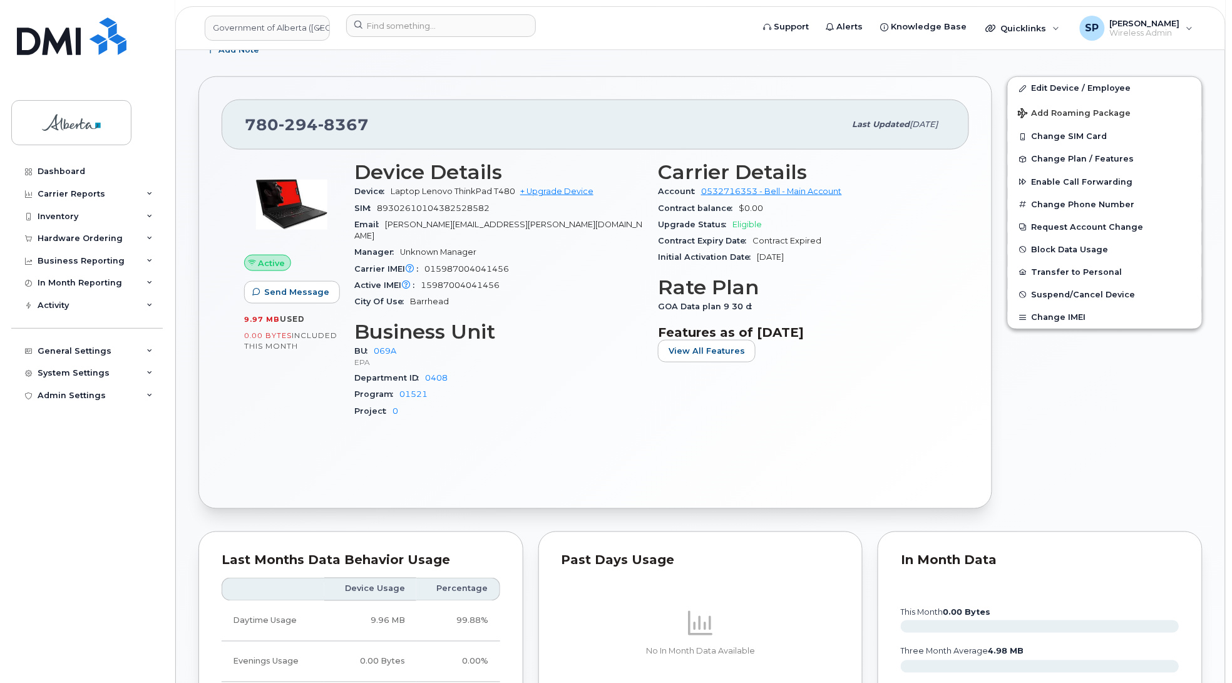
scroll to position [393, 0]
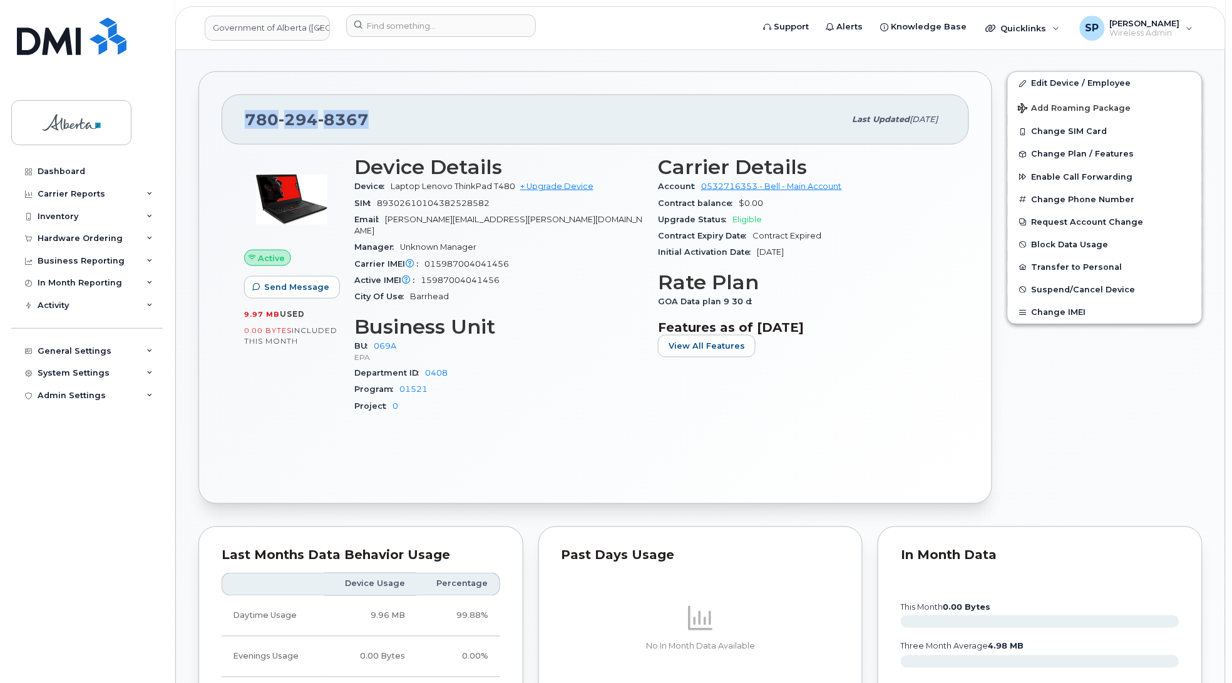
drag, startPoint x: 381, startPoint y: 125, endPoint x: 248, endPoint y: 116, distance: 133.0
click at [248, 116] on div "780 294 8367" at bounding box center [545, 119] width 601 height 26
copy span "780 294 8367"
drag, startPoint x: 517, startPoint y: 254, endPoint x: 426, endPoint y: 255, distance: 90.8
click at [426, 256] on div "Carrier IMEI Carrier IMEI is reported during the last billing cycle or change o…" at bounding box center [498, 264] width 289 height 16
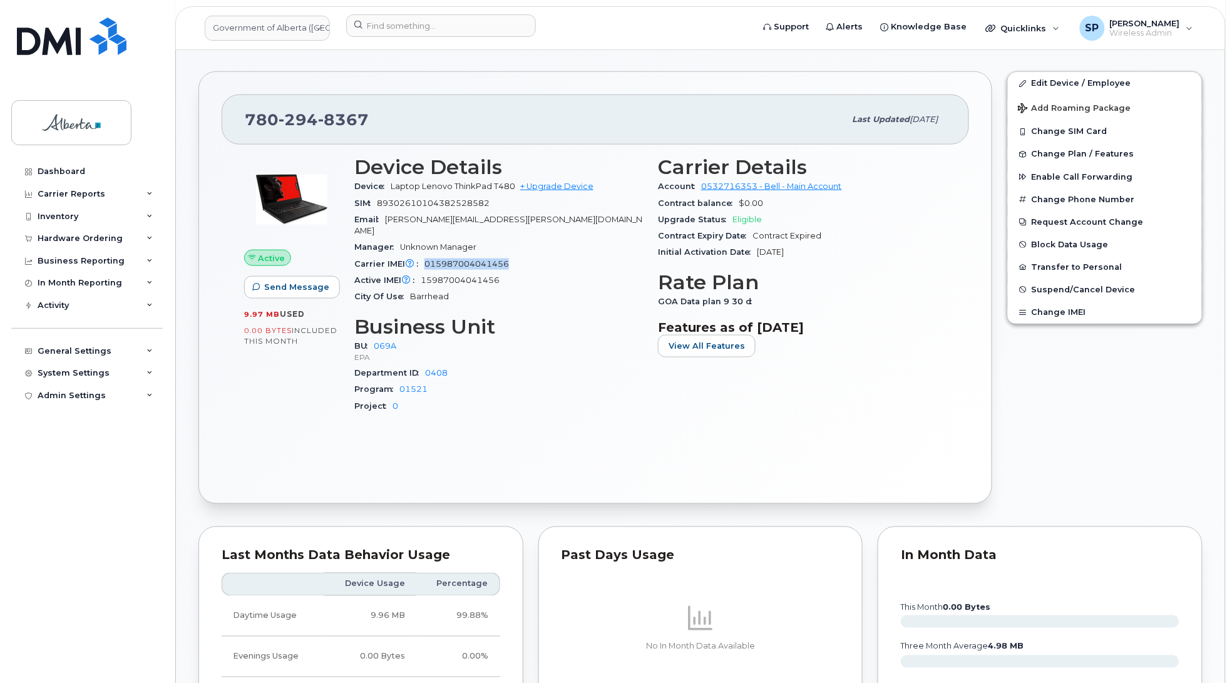
copy span "015987004041456"
drag, startPoint x: 517, startPoint y: 187, endPoint x: 424, endPoint y: 188, distance: 93.3
click at [424, 188] on span "Laptop Lenovo ThinkPad T480 + Upgrade Device" at bounding box center [492, 186] width 203 height 9
copy span "Lenovo ThinkPad T480"
click at [1062, 81] on link "Edit Device / Employee" at bounding box center [1105, 83] width 194 height 23
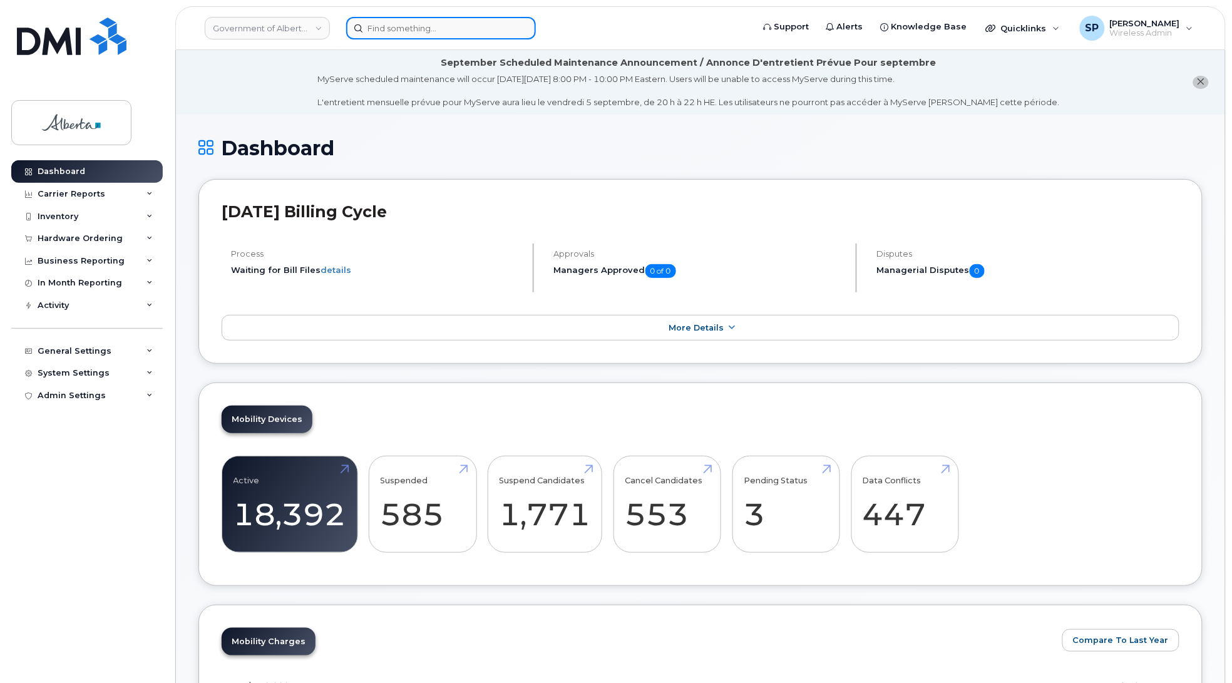
click at [453, 33] on input at bounding box center [441, 28] width 190 height 23
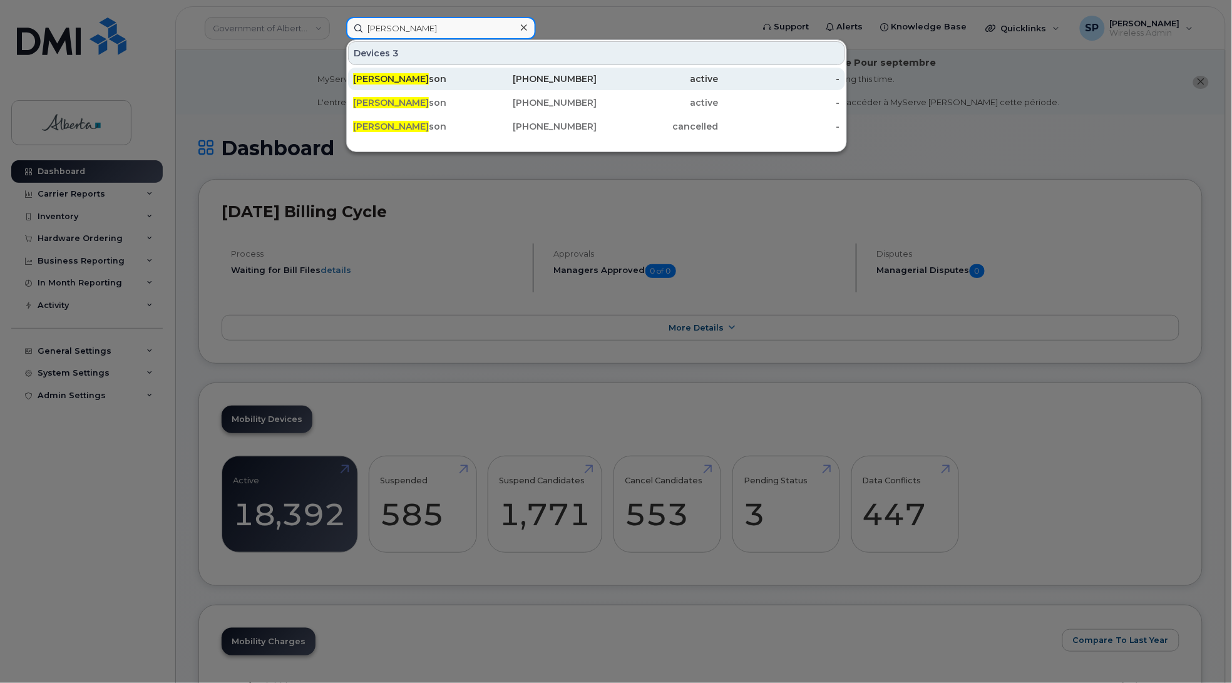
type input "sherri wil"
click at [398, 80] on div "Sherri Wil son" at bounding box center [414, 79] width 122 height 13
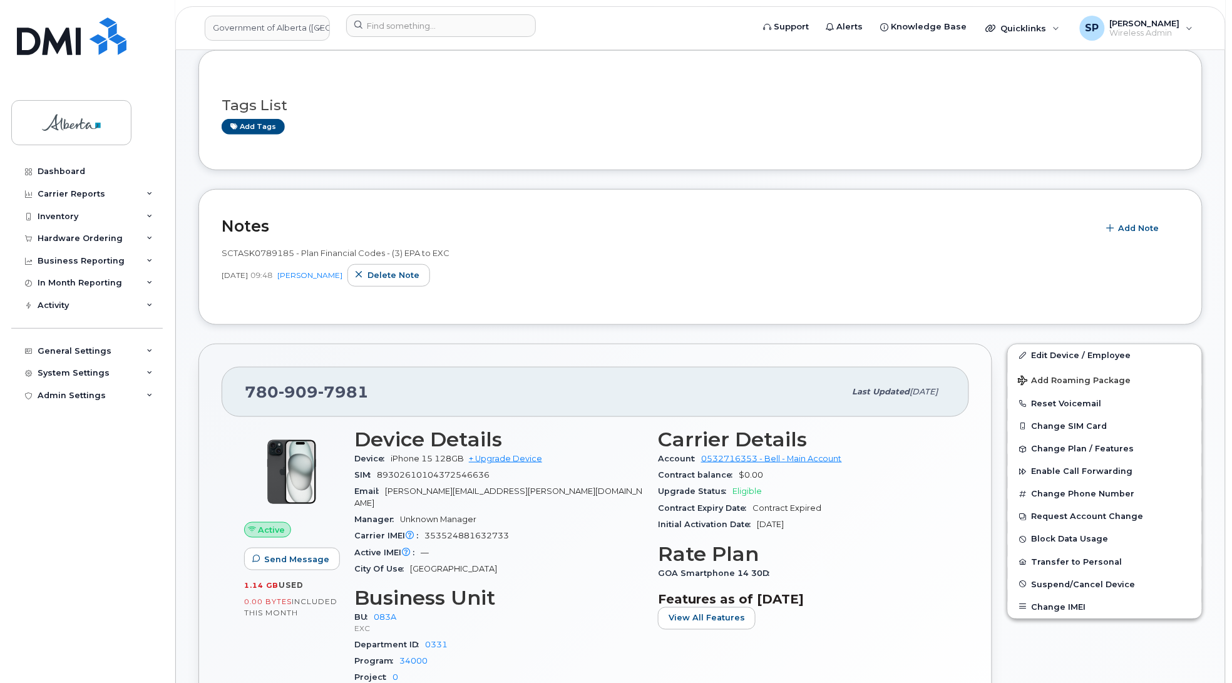
scroll to position [229, 0]
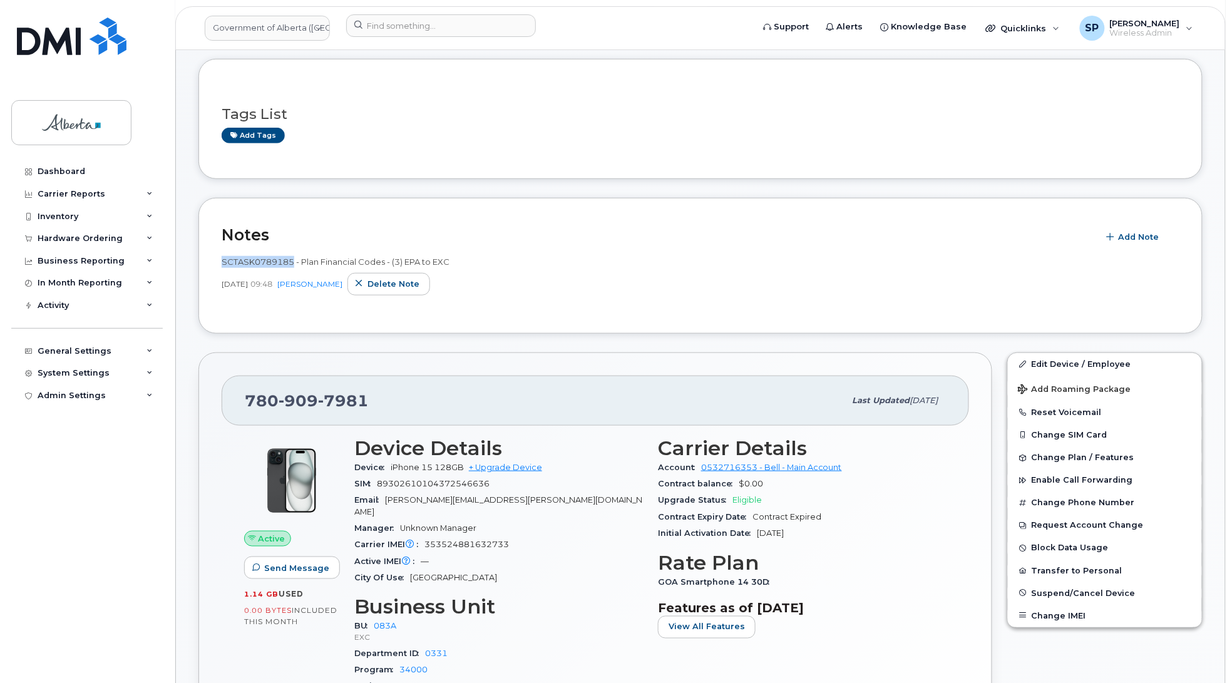
drag, startPoint x: 292, startPoint y: 262, endPoint x: 222, endPoint y: 261, distance: 70.1
click at [222, 261] on span "SCTASK0789185 - Plan Financial Codes - (3) EPA to EXC" at bounding box center [336, 262] width 228 height 10
copy span "SCTASK0789185"
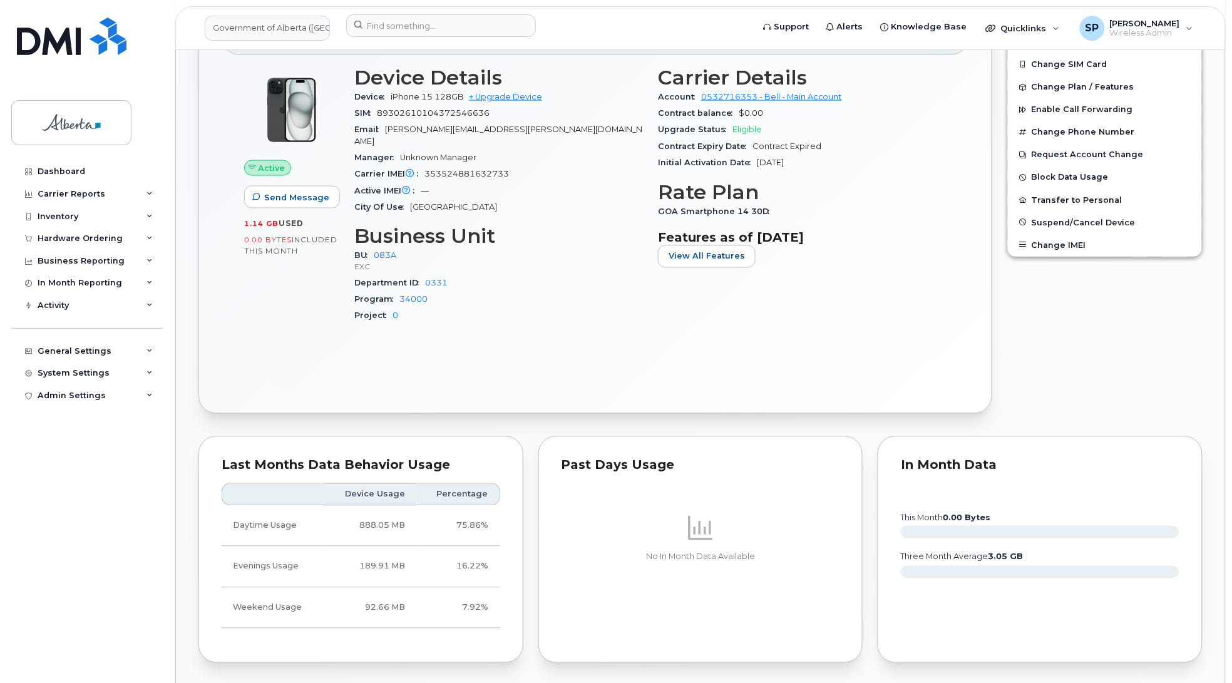
scroll to position [574, 0]
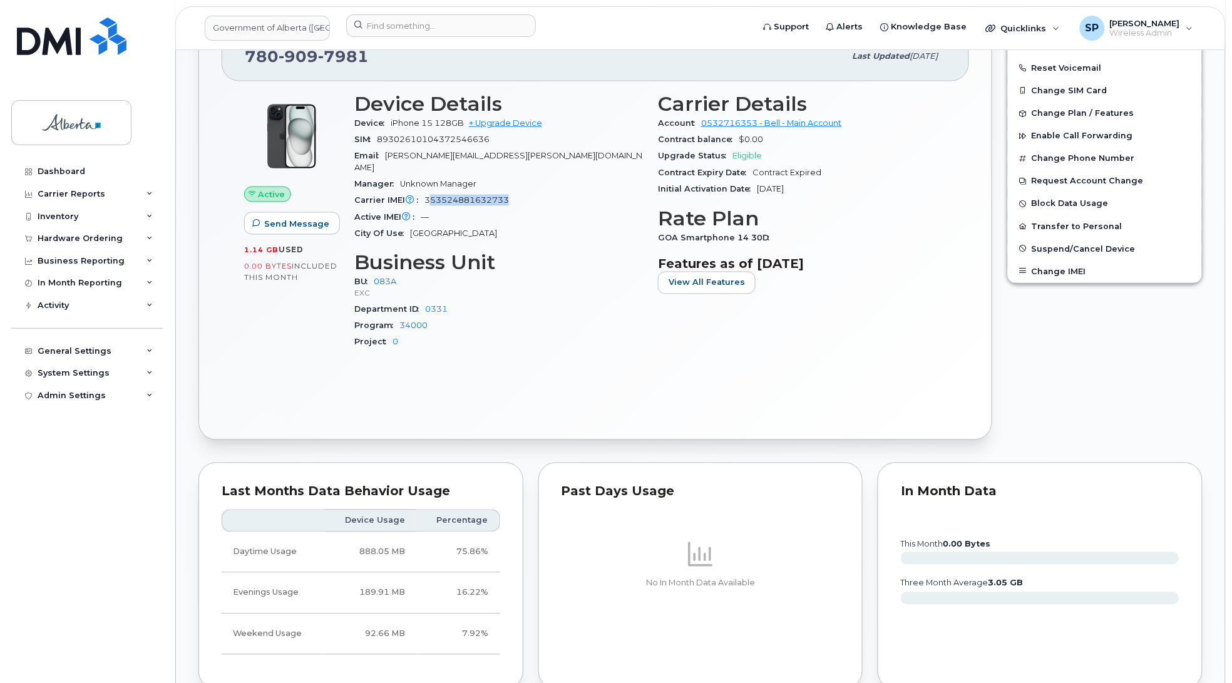
drag, startPoint x: 518, startPoint y: 188, endPoint x: 430, endPoint y: 191, distance: 88.3
click at [430, 192] on div "Carrier IMEI Carrier IMEI is reported during the last billing cycle or change o…" at bounding box center [498, 200] width 289 height 16
drag, startPoint x: 373, startPoint y: 61, endPoint x: 239, endPoint y: 63, distance: 133.4
click at [239, 63] on div "780 909 7981 Last updated Jun 03, 2025" at bounding box center [596, 56] width 748 height 50
copy span "780 909 7981"
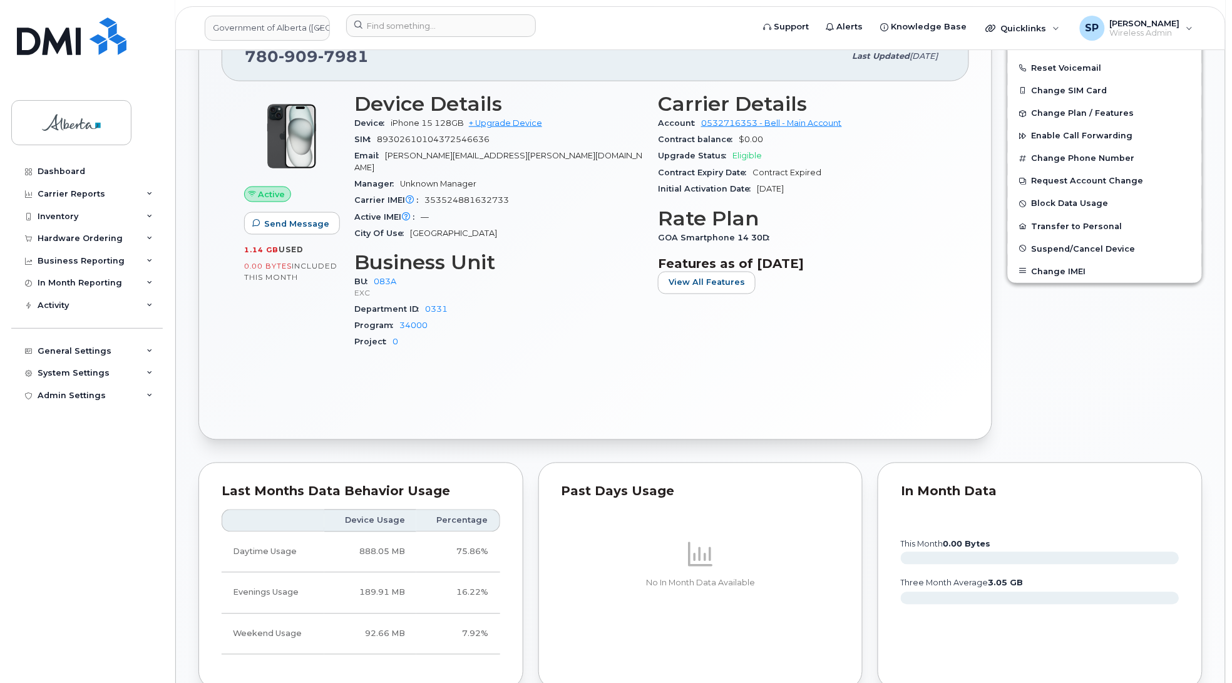
click at [506, 225] on div "City Of Use Edmonton" at bounding box center [498, 233] width 289 height 16
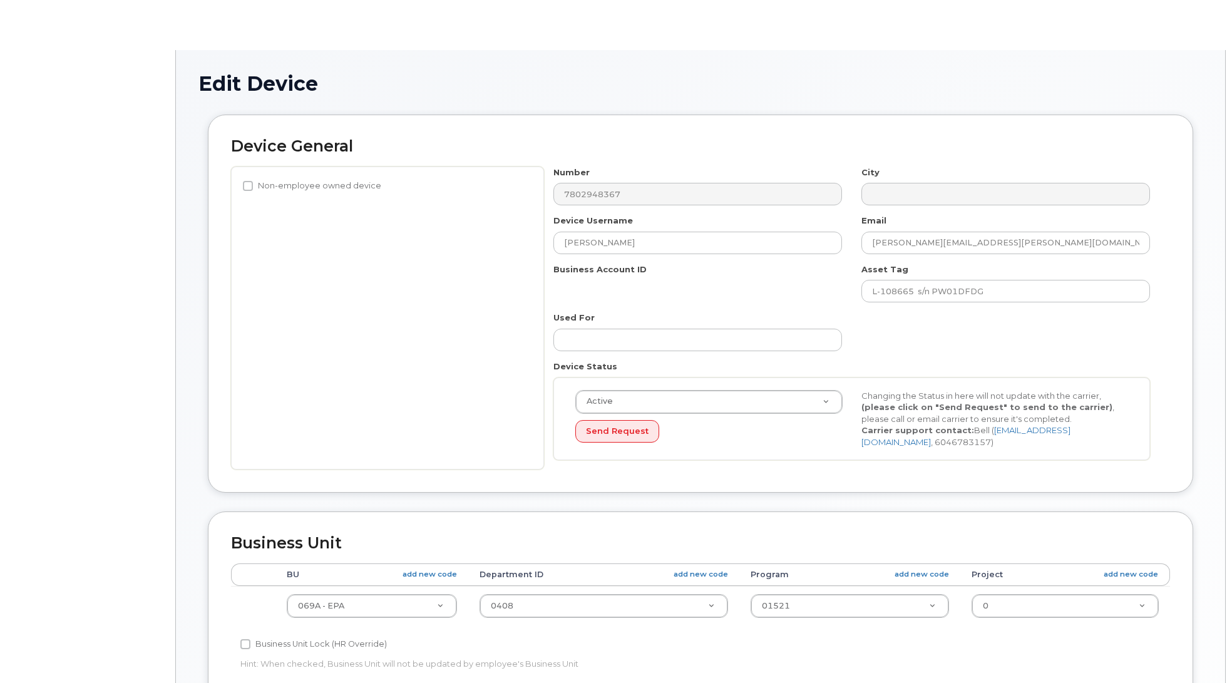
select select "4120331"
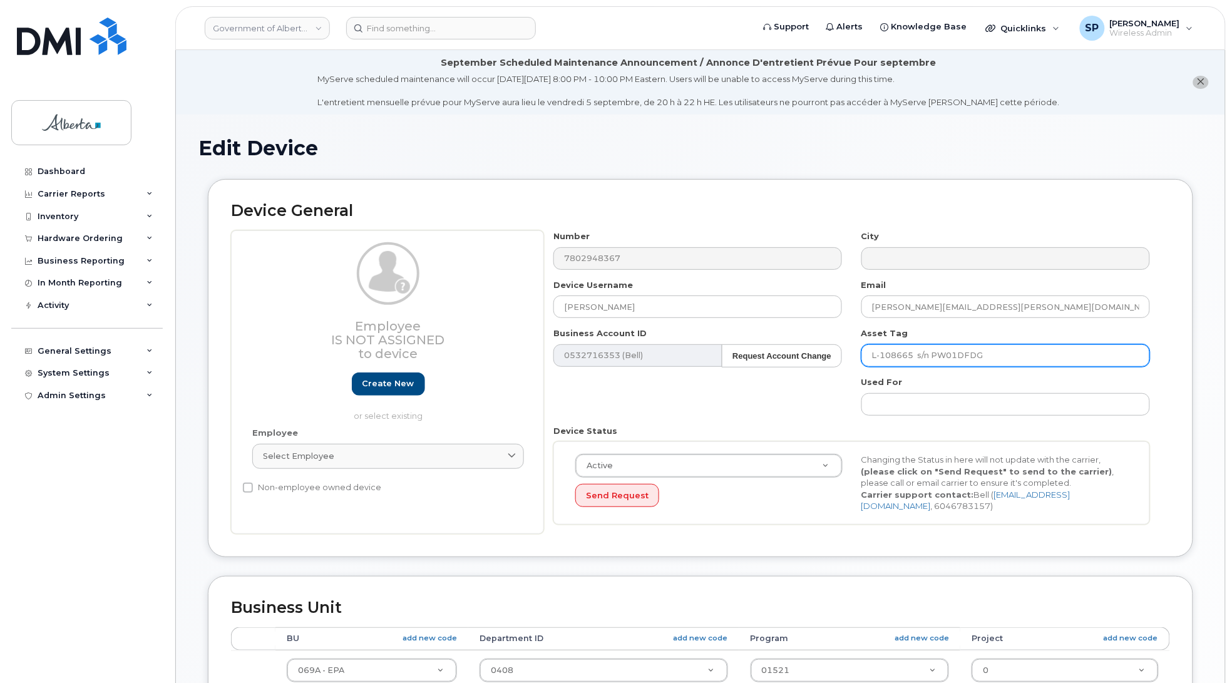
drag, startPoint x: 1001, startPoint y: 355, endPoint x: 845, endPoint y: 348, distance: 155.5
click at [845, 348] on div "Number 7802948367 City Device Username [PERSON_NAME] Email [PERSON_NAME][EMAIL_…" at bounding box center [852, 382] width 616 height 304
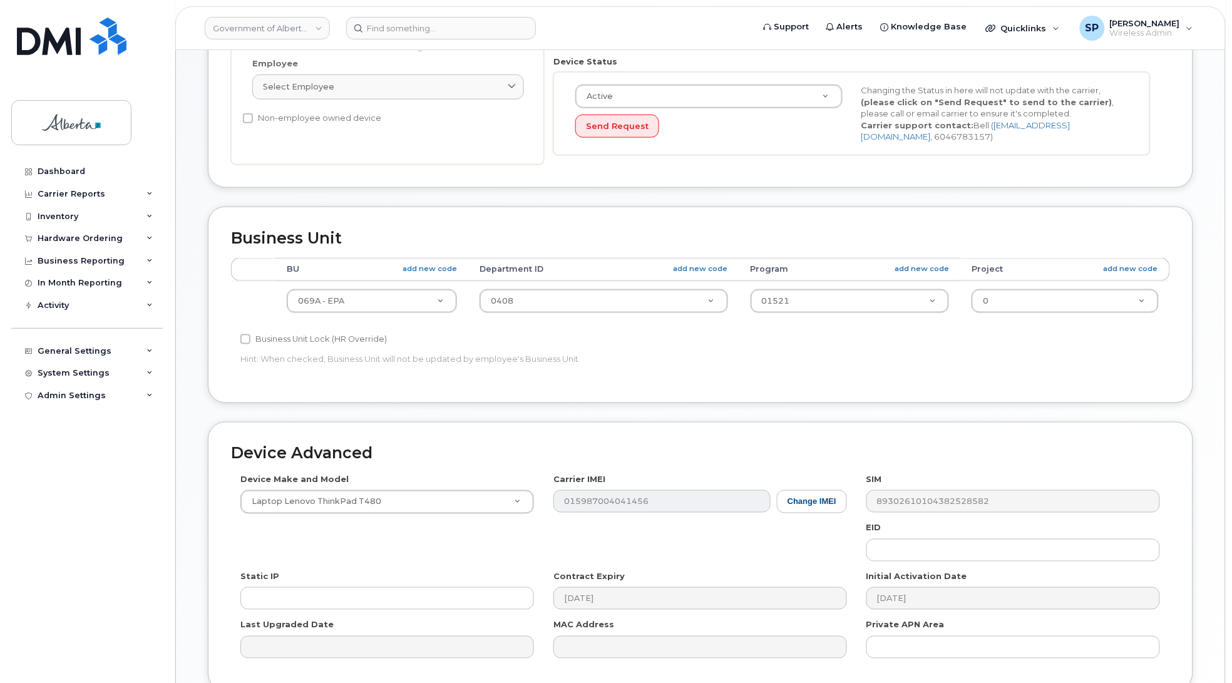
scroll to position [484, 0]
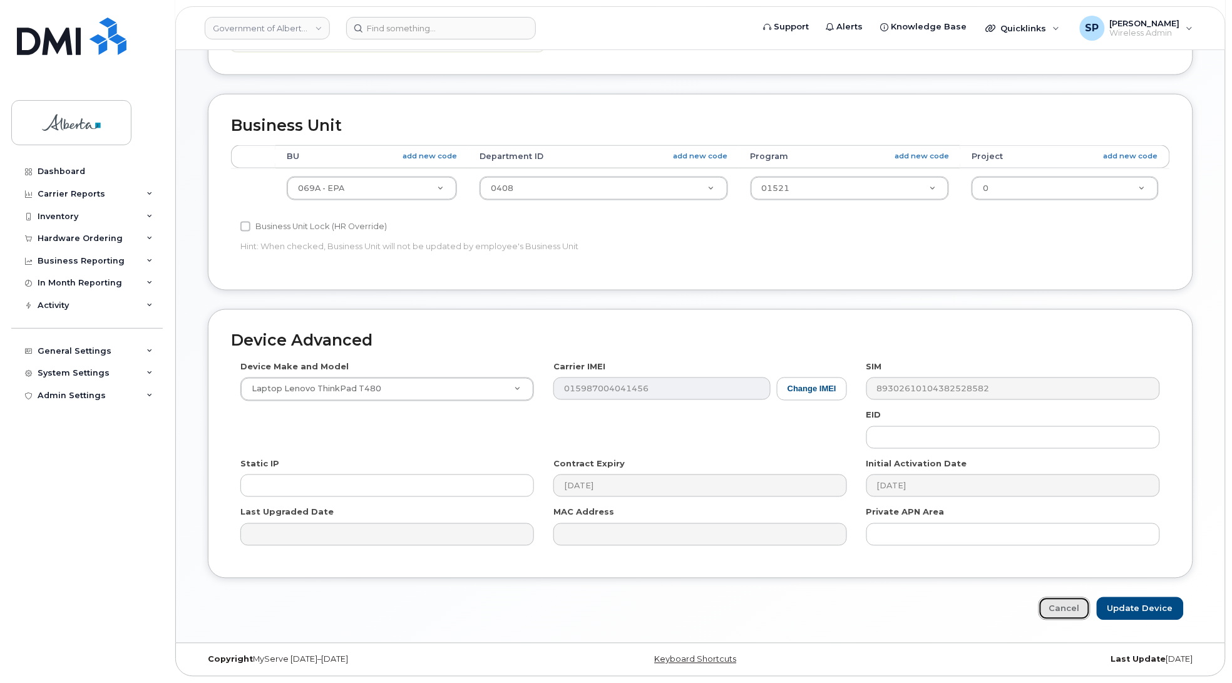
click at [1068, 611] on link "Cancel" at bounding box center [1065, 608] width 52 height 23
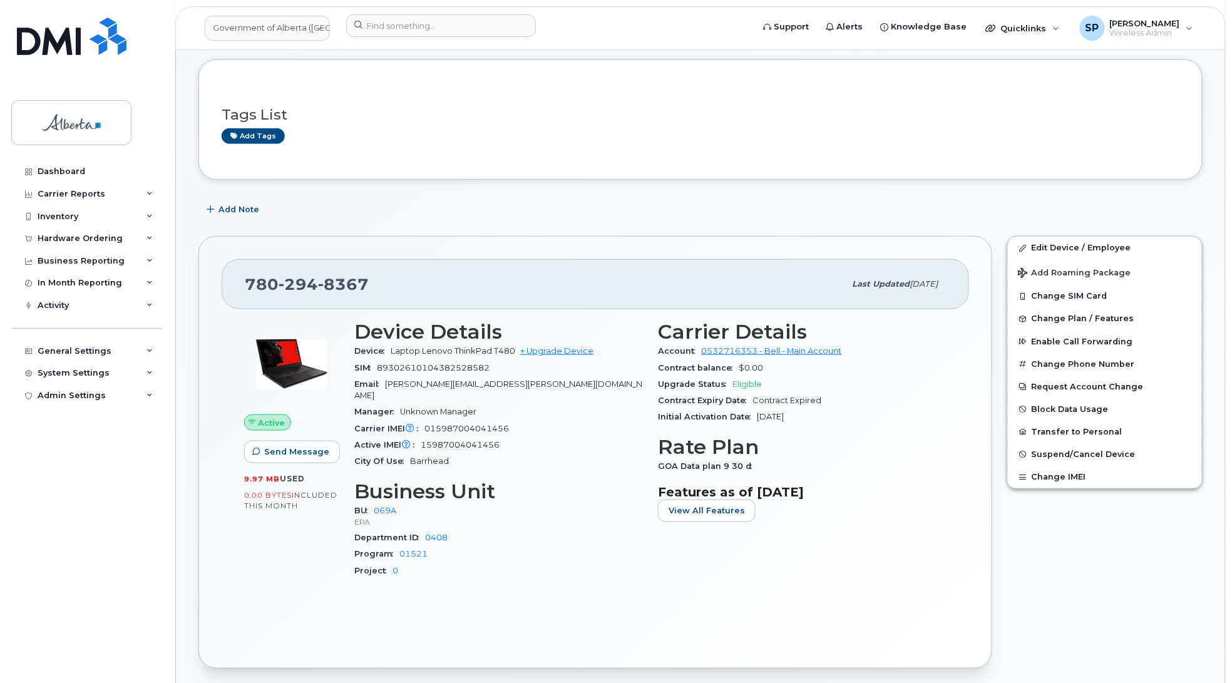
scroll to position [285, 0]
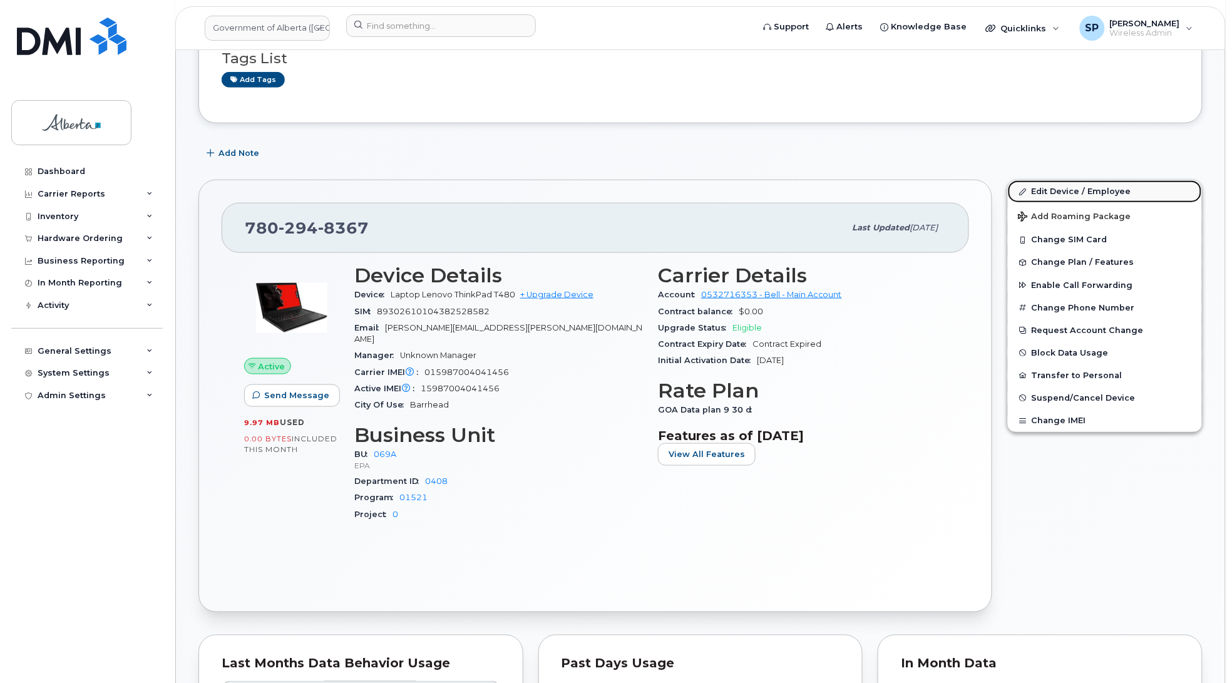
click at [1053, 192] on link "Edit Device / Employee" at bounding box center [1105, 191] width 194 height 23
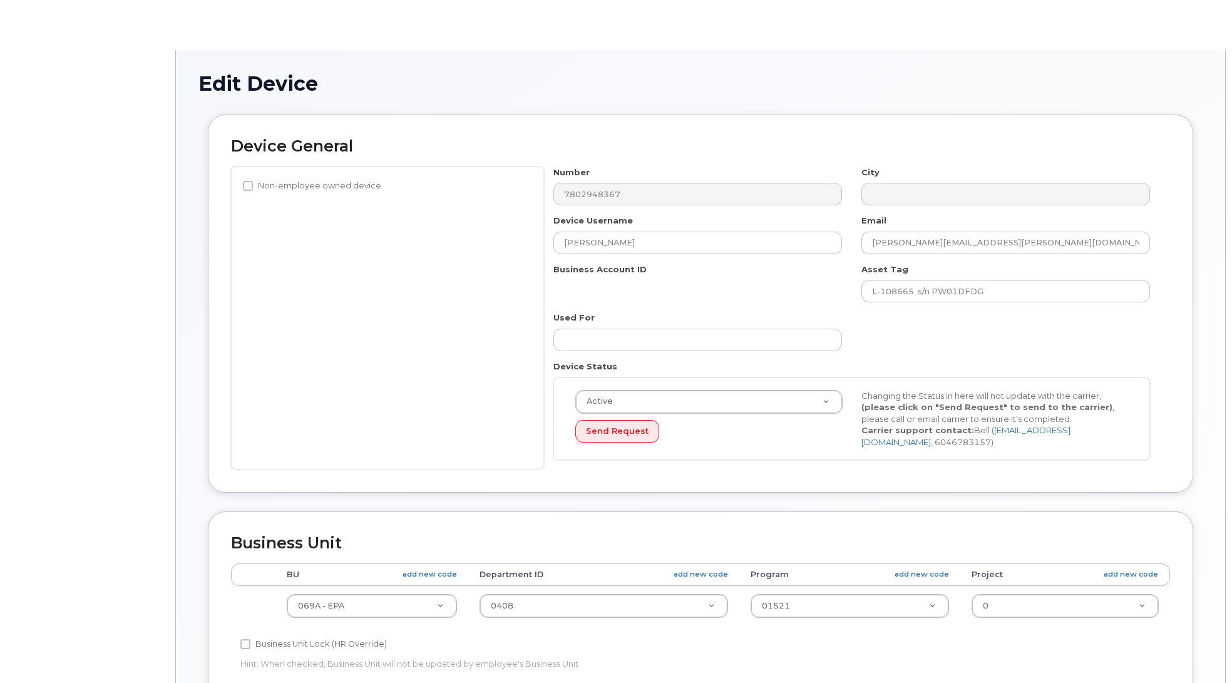
select select "4120331"
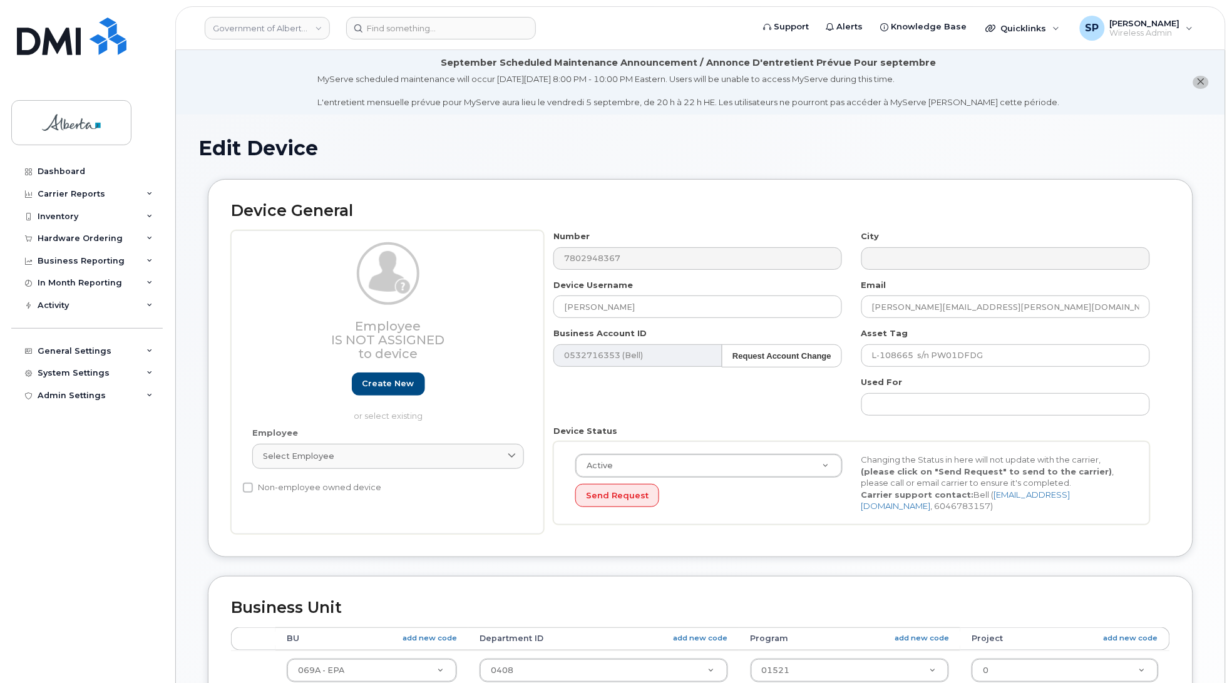
drag, startPoint x: 1231, startPoint y: 193, endPoint x: 1242, endPoint y: 329, distance: 136.9
click at [1232, 329] on html "Government of Alberta (GOA) Support Alerts Knowledge Base Quicklinks Suspend / …" at bounding box center [616, 582] width 1232 height 1165
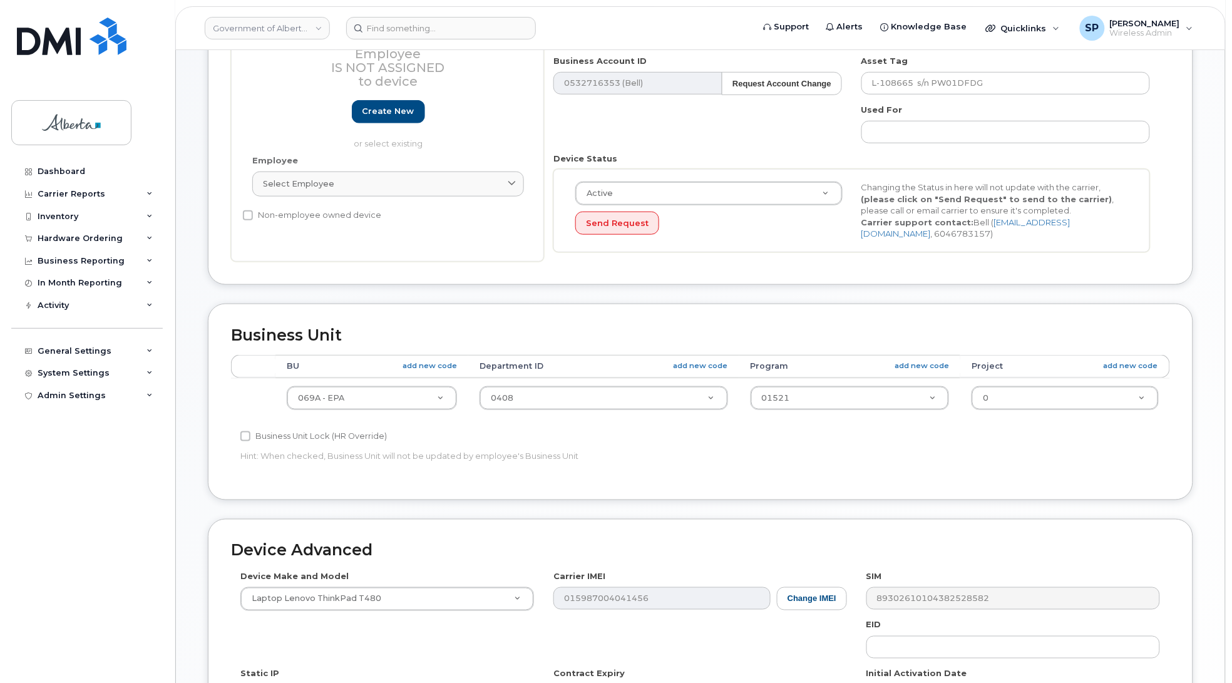
scroll to position [274, 0]
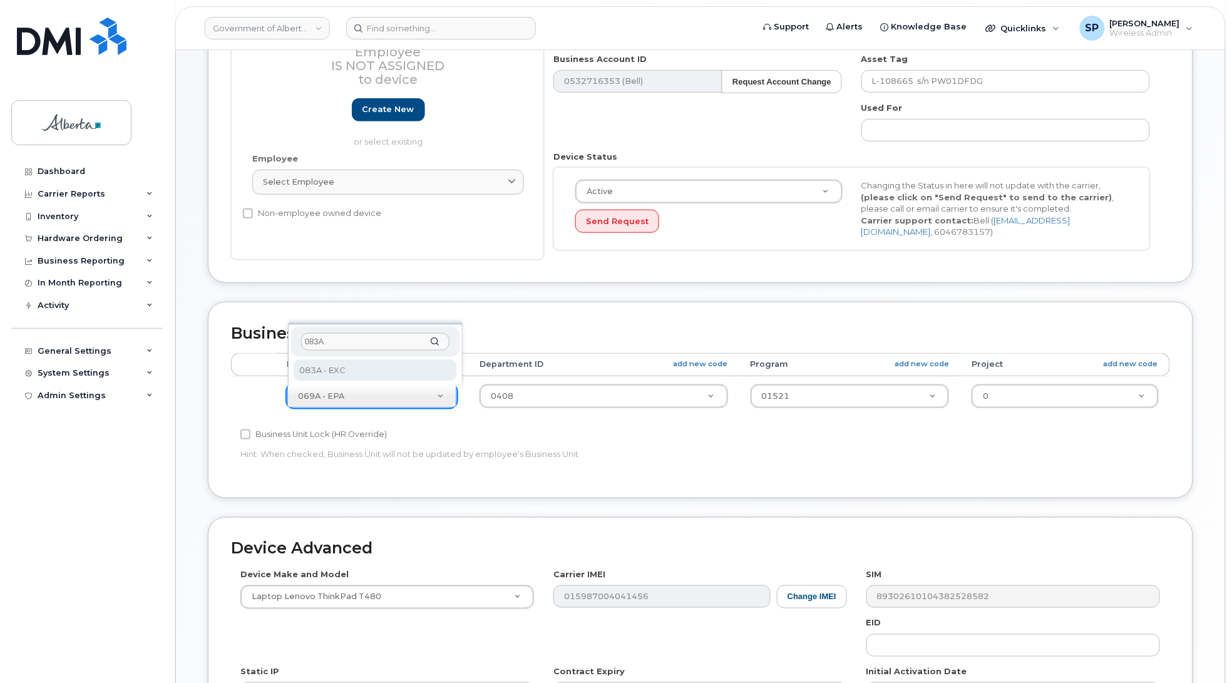
type input "083A"
select select "4733126"
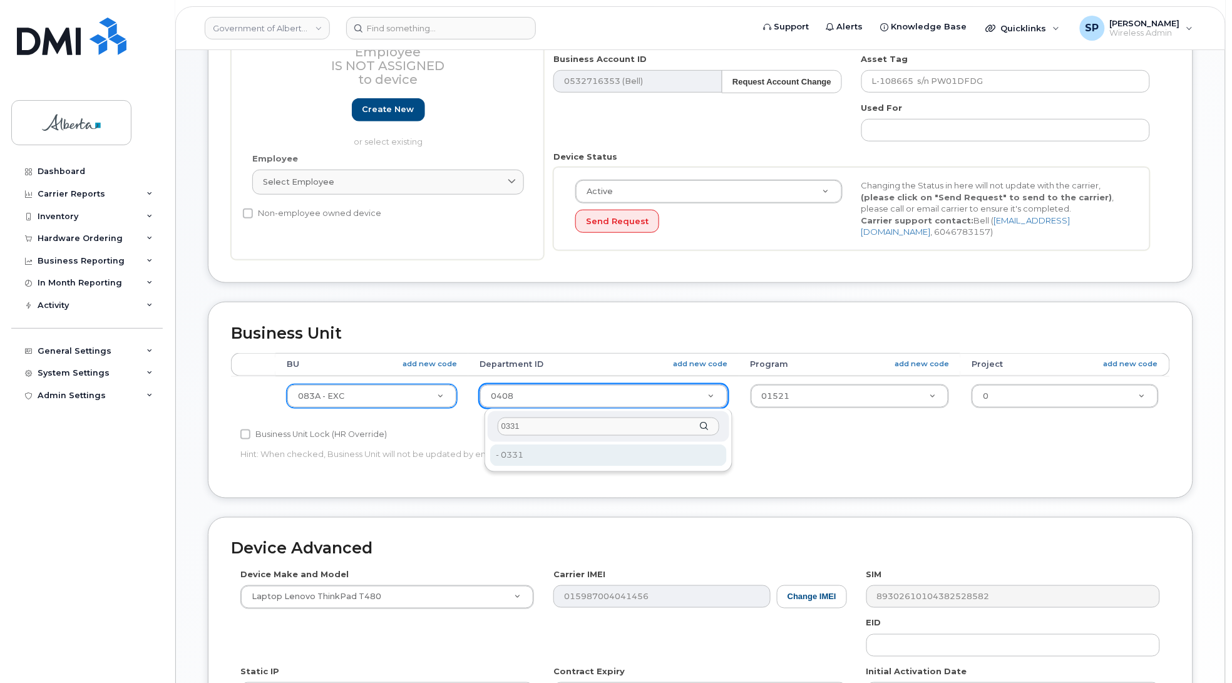
type input "0331"
drag, startPoint x: 512, startPoint y: 461, endPoint x: 527, endPoint y: 460, distance: 15.0
type input "4752181"
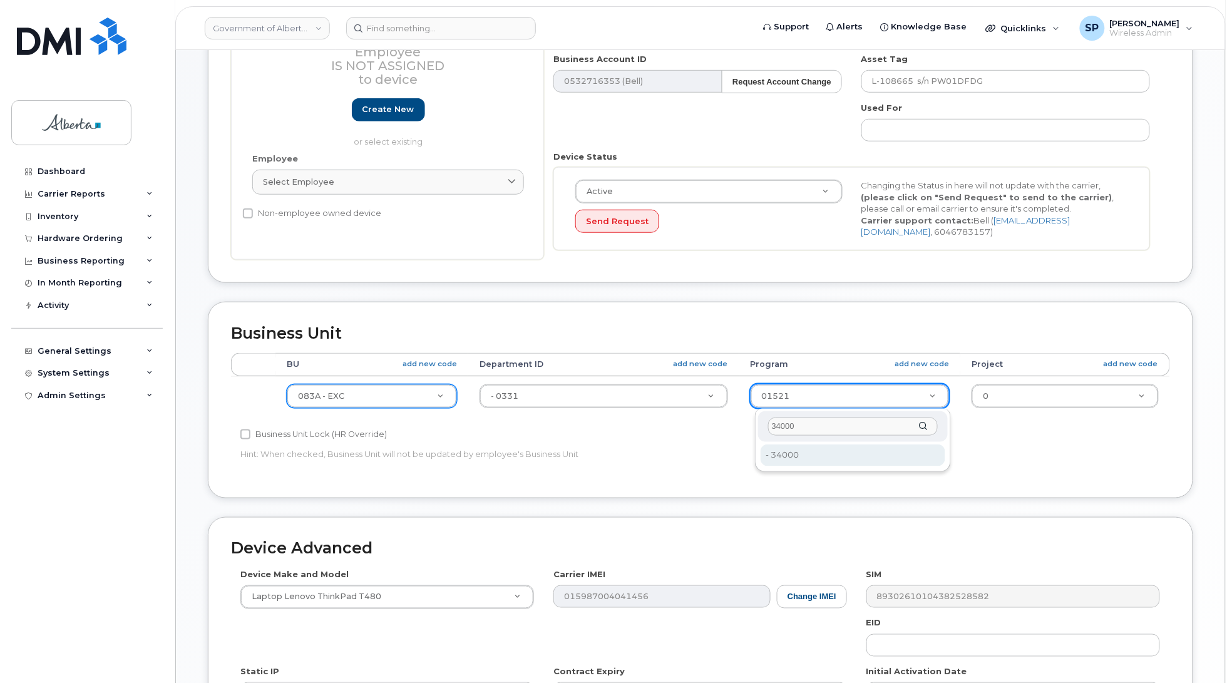
type input "34000"
type input "4753258"
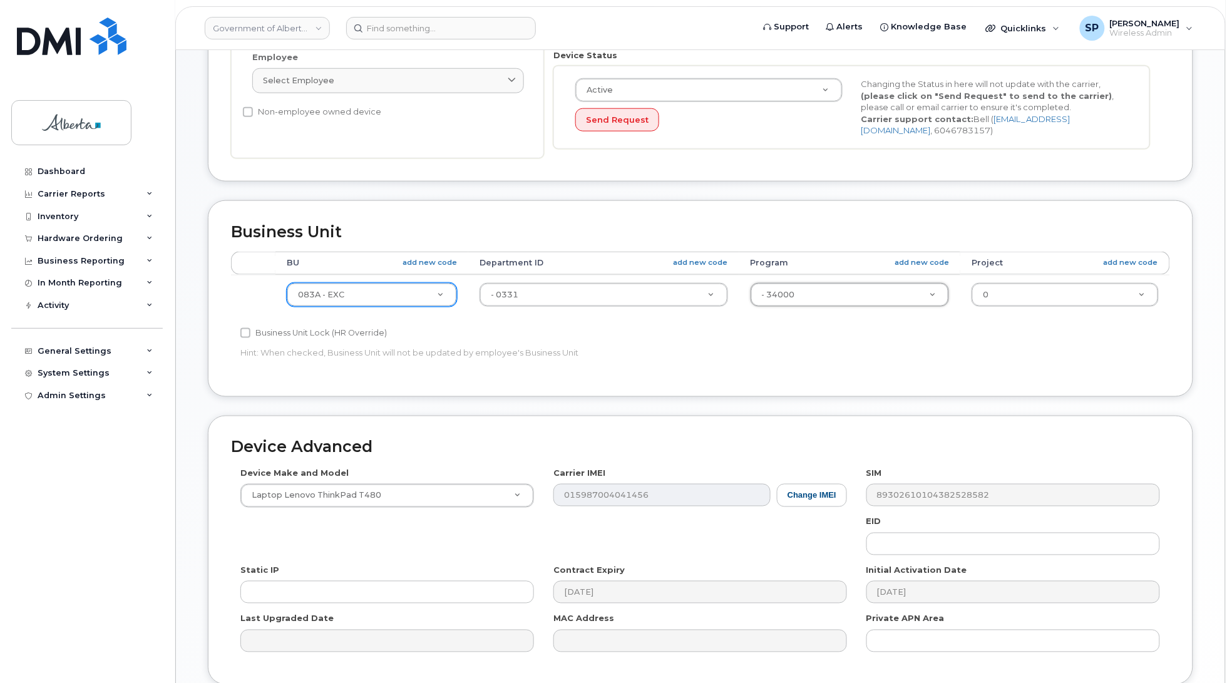
scroll to position [484, 0]
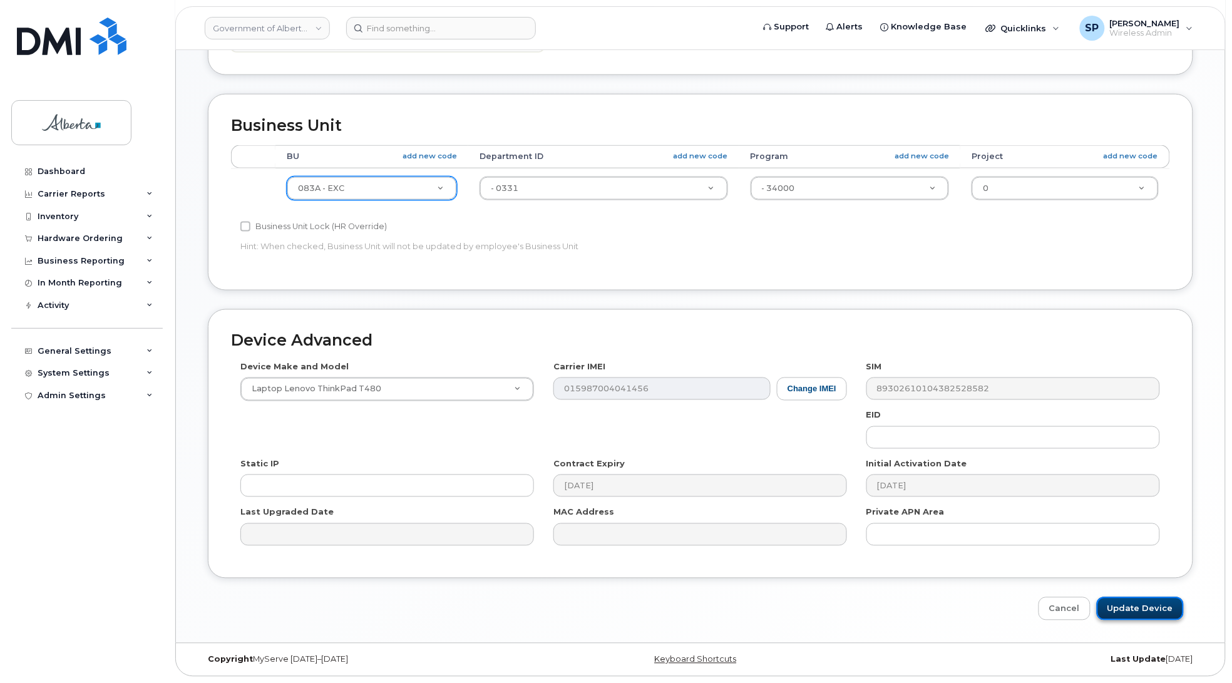
click at [1159, 609] on input "Update Device" at bounding box center [1140, 608] width 87 height 23
type input "Saving..."
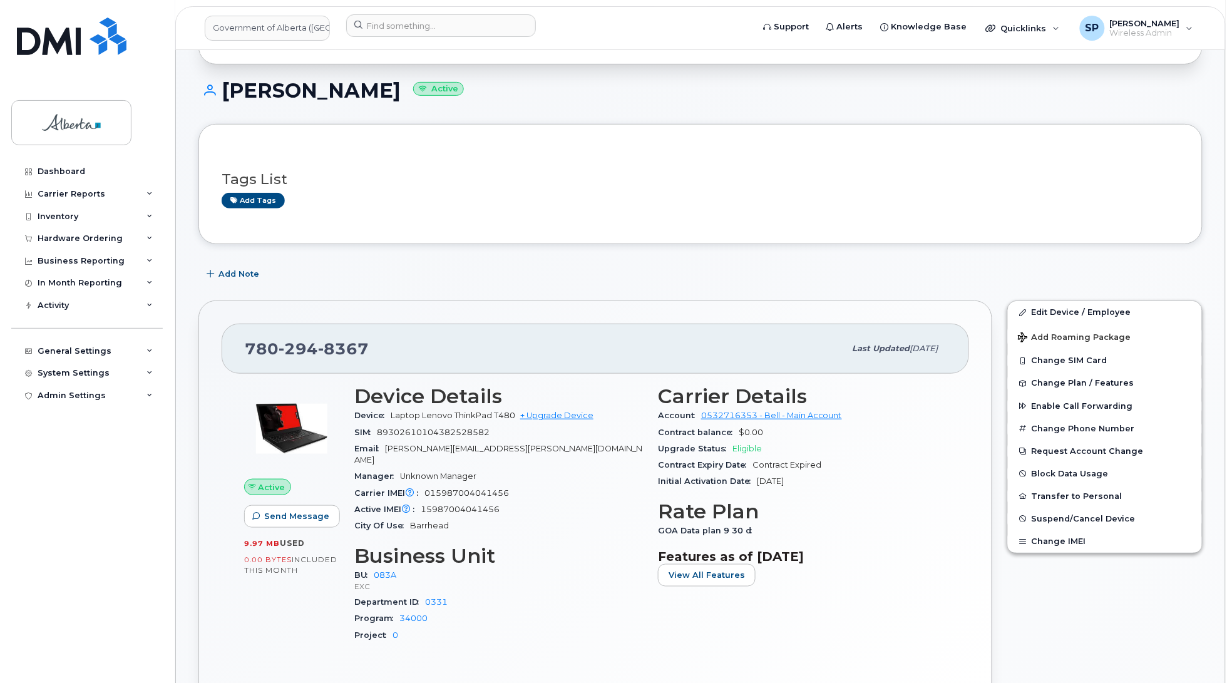
scroll to position [99, 0]
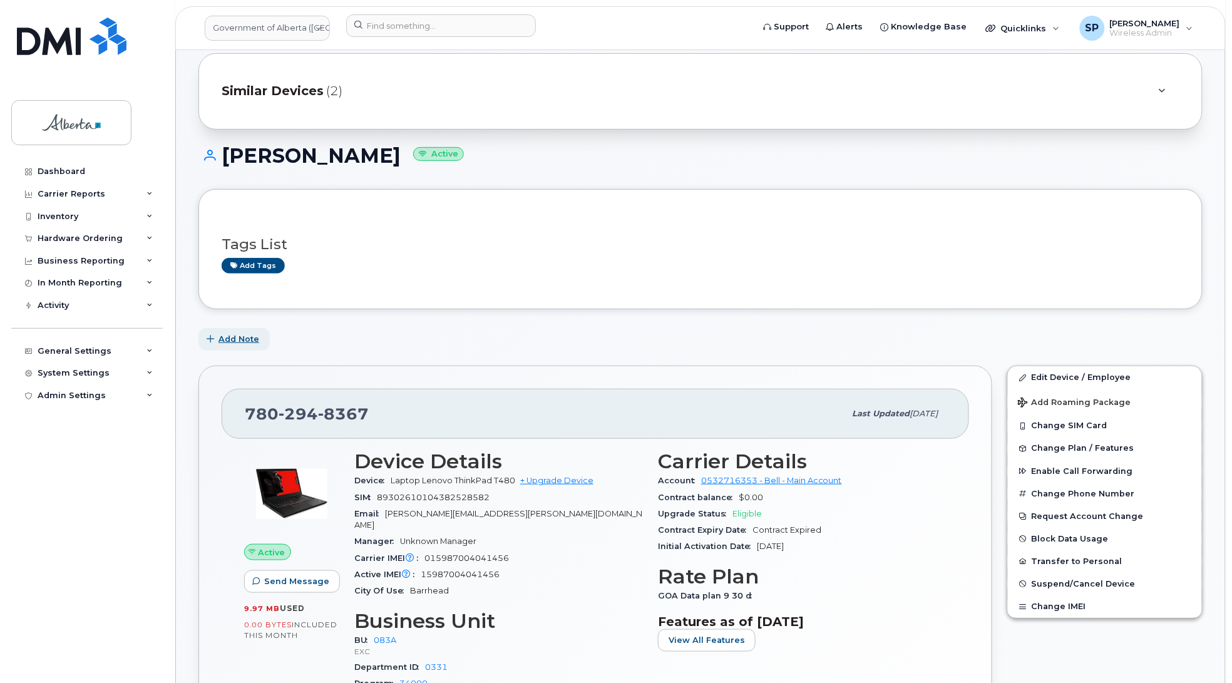
click at [230, 340] on span "Add Note" at bounding box center [239, 339] width 41 height 12
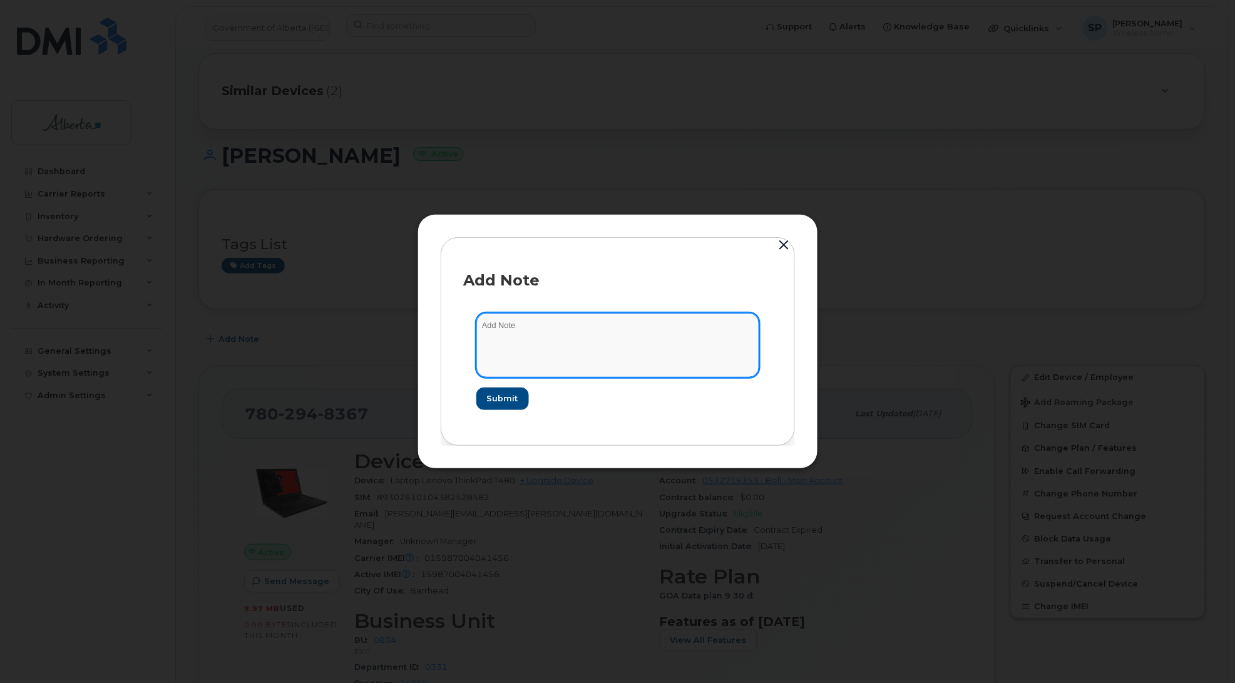
click at [527, 344] on textarea at bounding box center [618, 345] width 283 height 64
paste textarea "Plan Financial Codes - (4) EPA to EXC"
click at [481, 326] on textarea "Plan Financial Codes - (4) EPA to EXC" at bounding box center [618, 345] width 283 height 64
paste textarea "SCTASK0789185"
drag, startPoint x: 681, startPoint y: 324, endPoint x: 708, endPoint y: 326, distance: 26.4
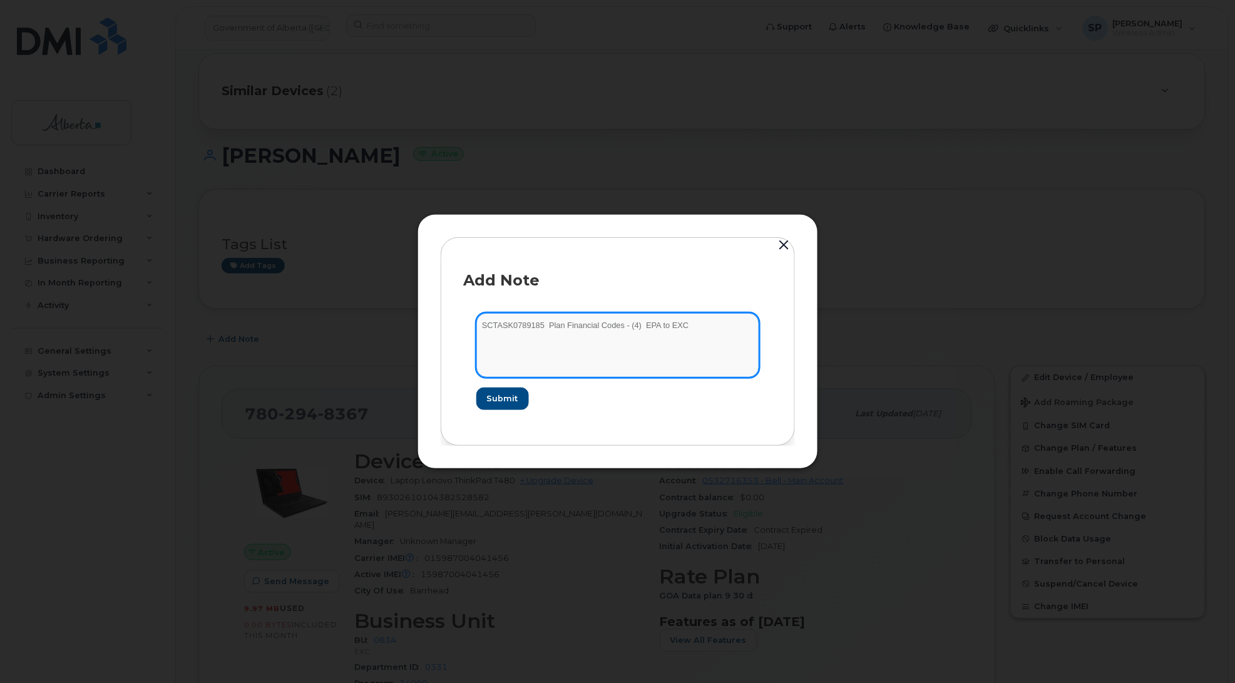
click at [683, 326] on textarea "SCTASK0789185 Plan Financial Codes - (4) EPA to EXC" at bounding box center [618, 345] width 283 height 64
type textarea "SCTASK0789185 Plan Financial Codes - (4) EPA to EXC as per GR"
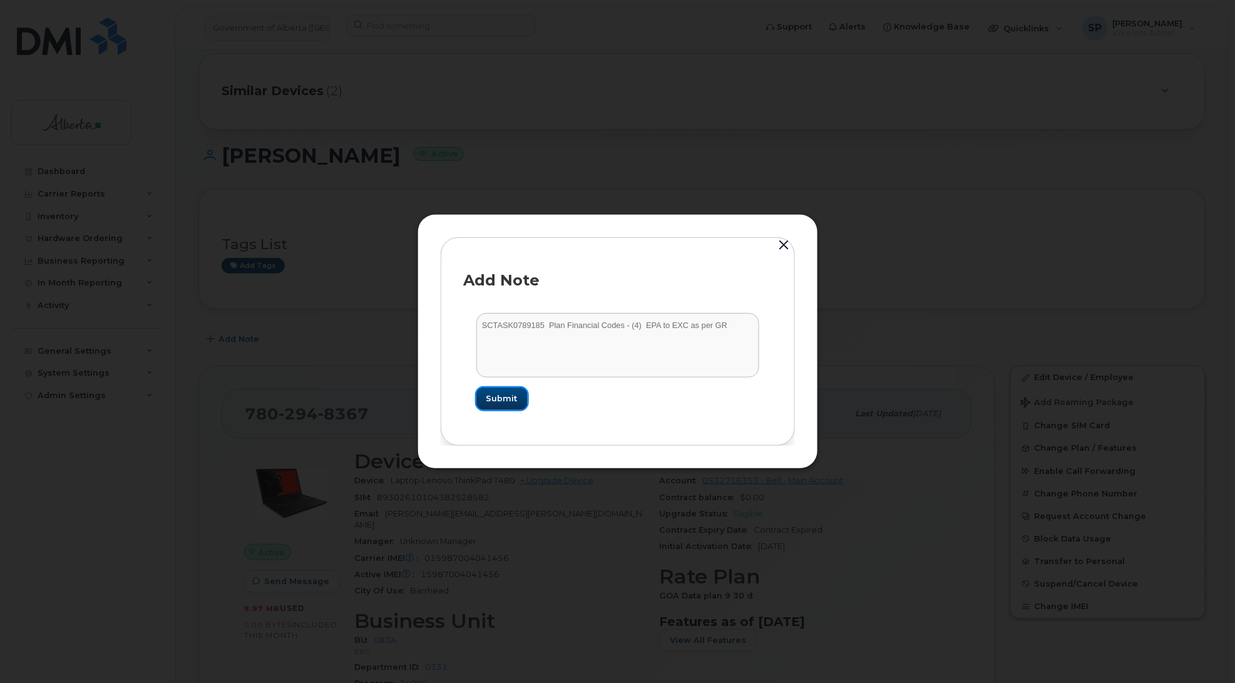
click at [503, 398] on span "Submit" at bounding box center [502, 399] width 31 height 12
